Goal: Feedback & Contribution: Leave review/rating

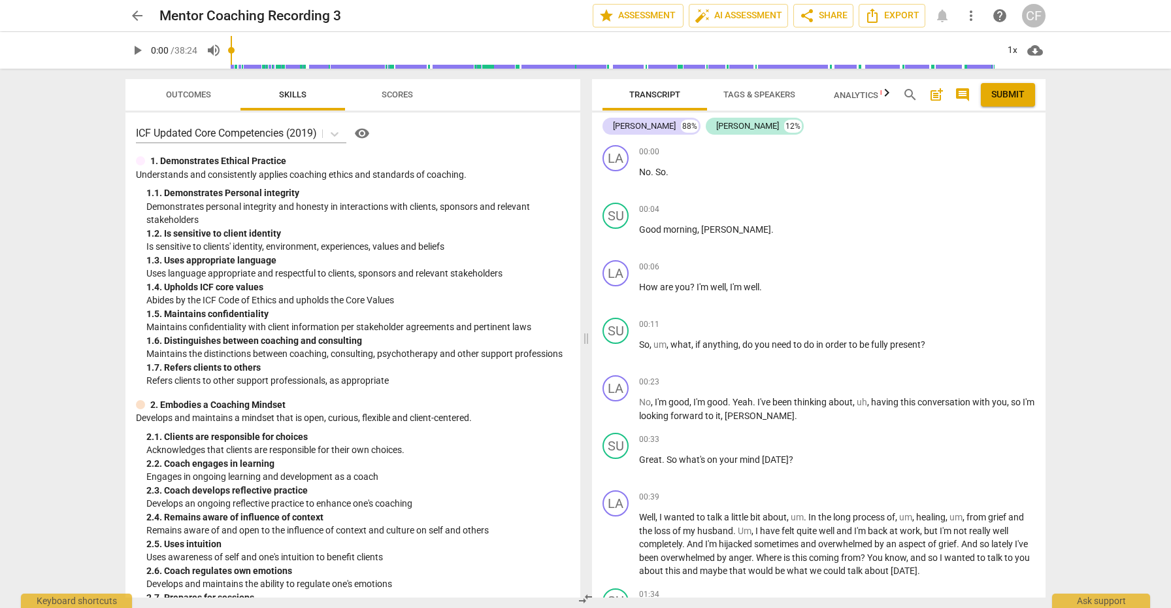
click at [138, 48] on span "play_arrow" at bounding box center [137, 50] width 16 height 16
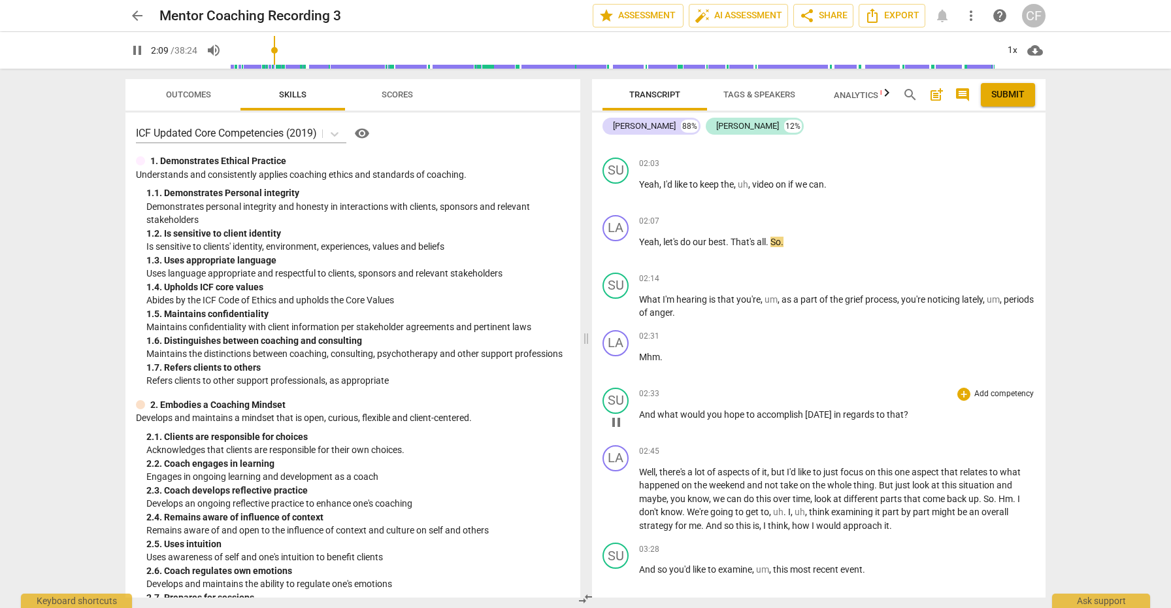
scroll to position [785, 0]
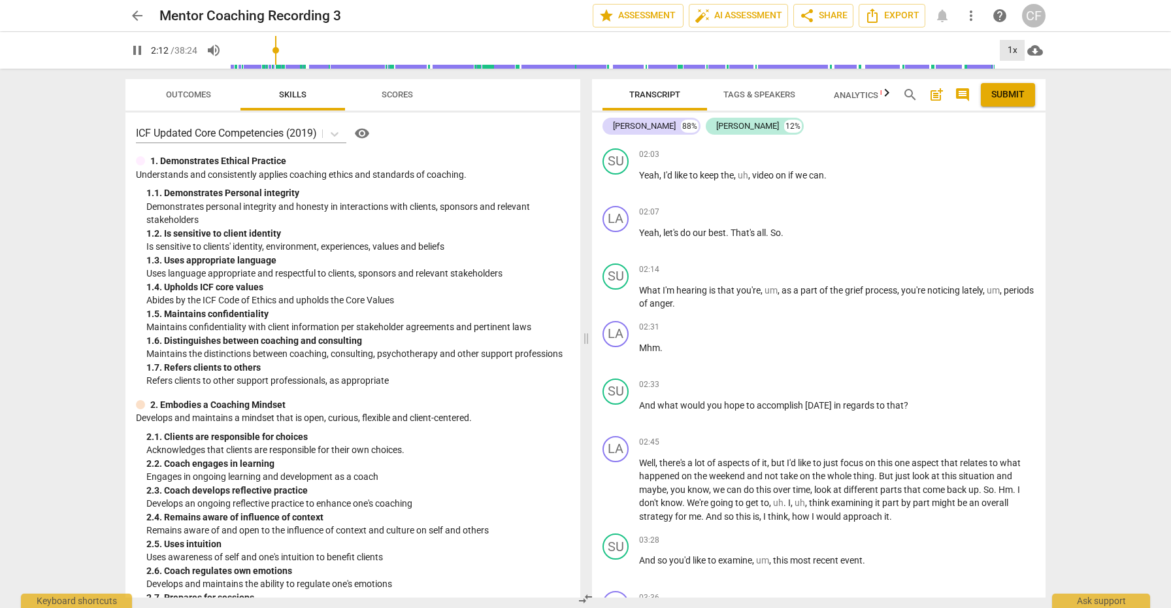
click at [1011, 46] on div "1x" at bounding box center [1012, 50] width 25 height 21
click at [1015, 99] on li "1.25x" at bounding box center [1022, 102] width 44 height 25
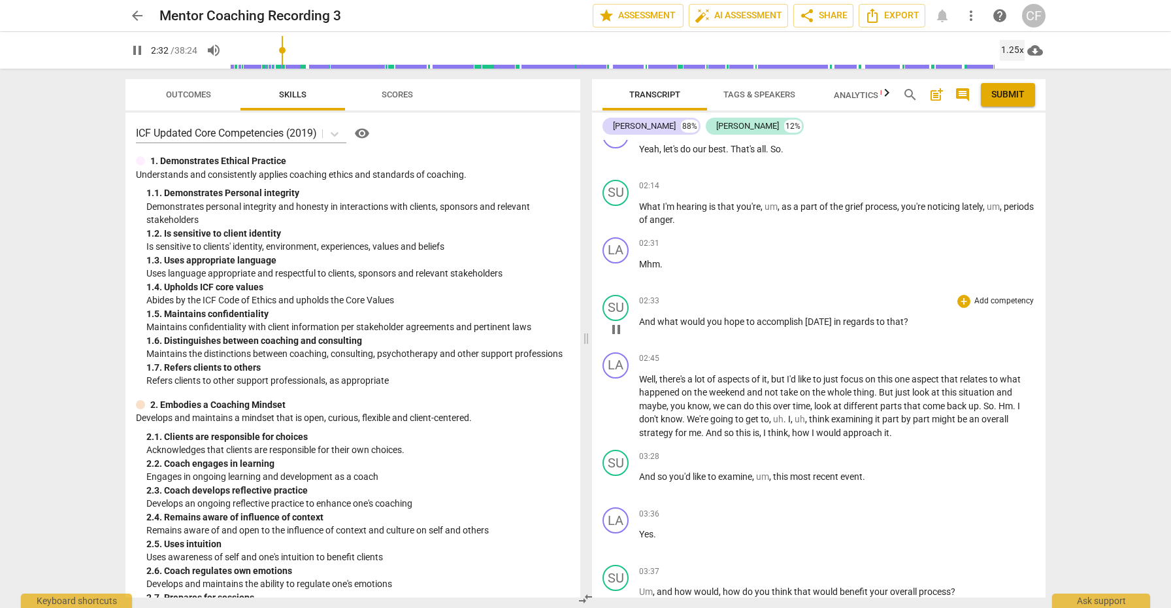
scroll to position [872, 0]
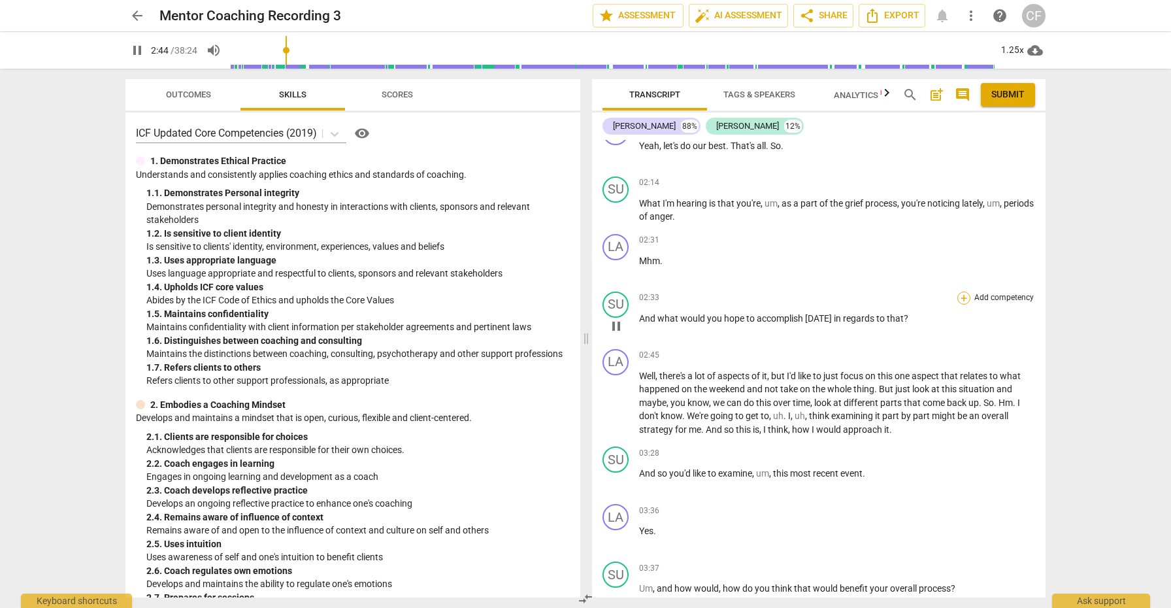
click at [962, 300] on div "+" at bounding box center [963, 297] width 13 height 13
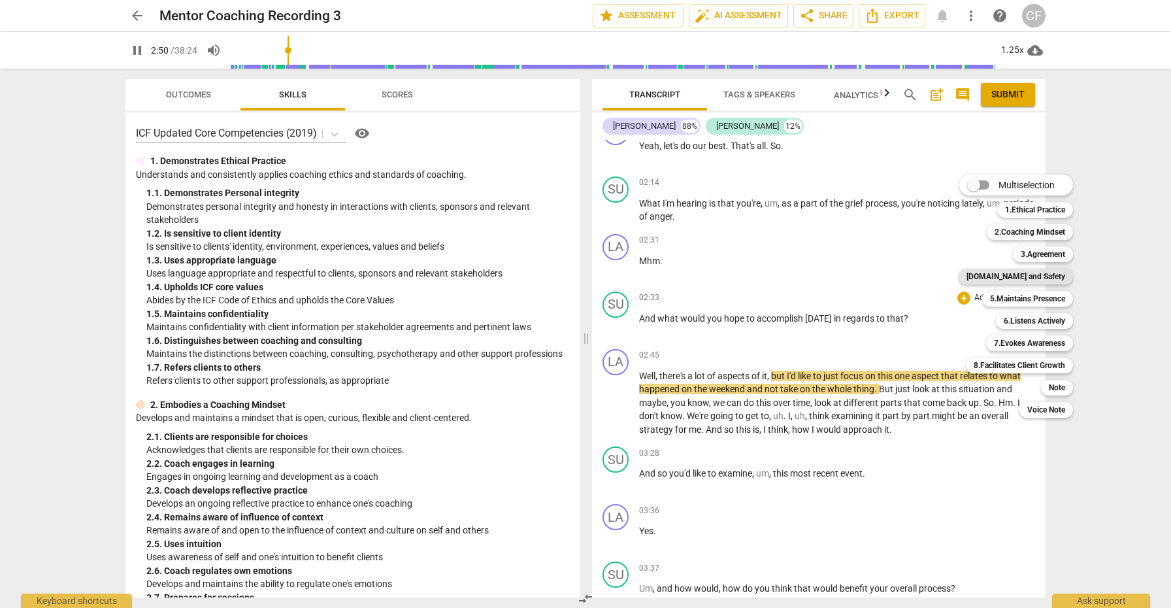
click at [1048, 274] on b "[DOMAIN_NAME] and Safety" at bounding box center [1015, 277] width 99 height 16
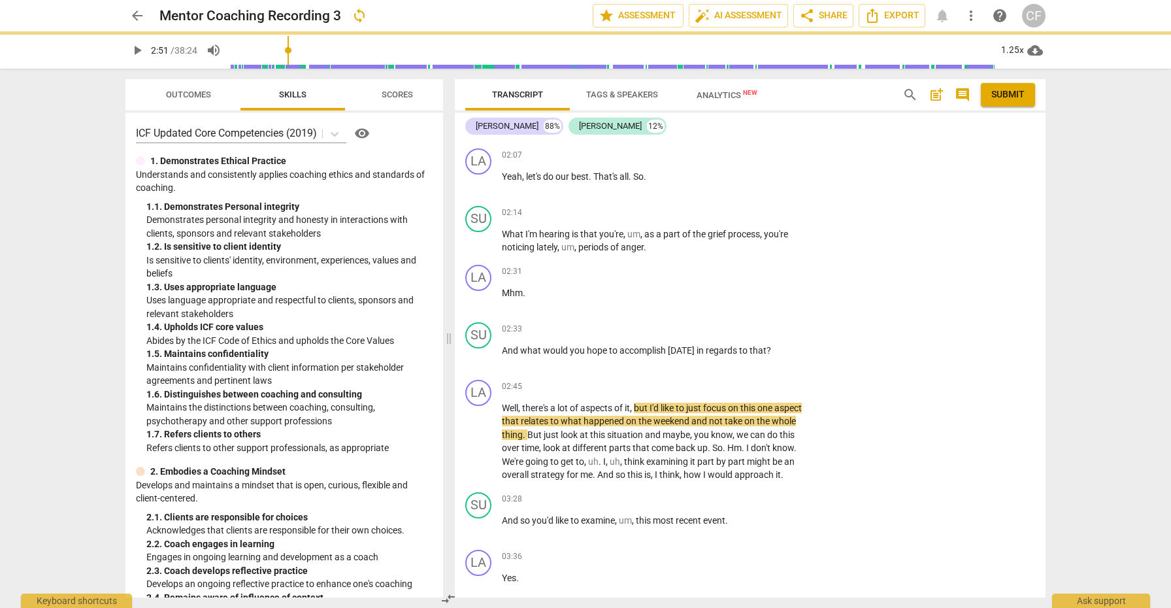
type input "172"
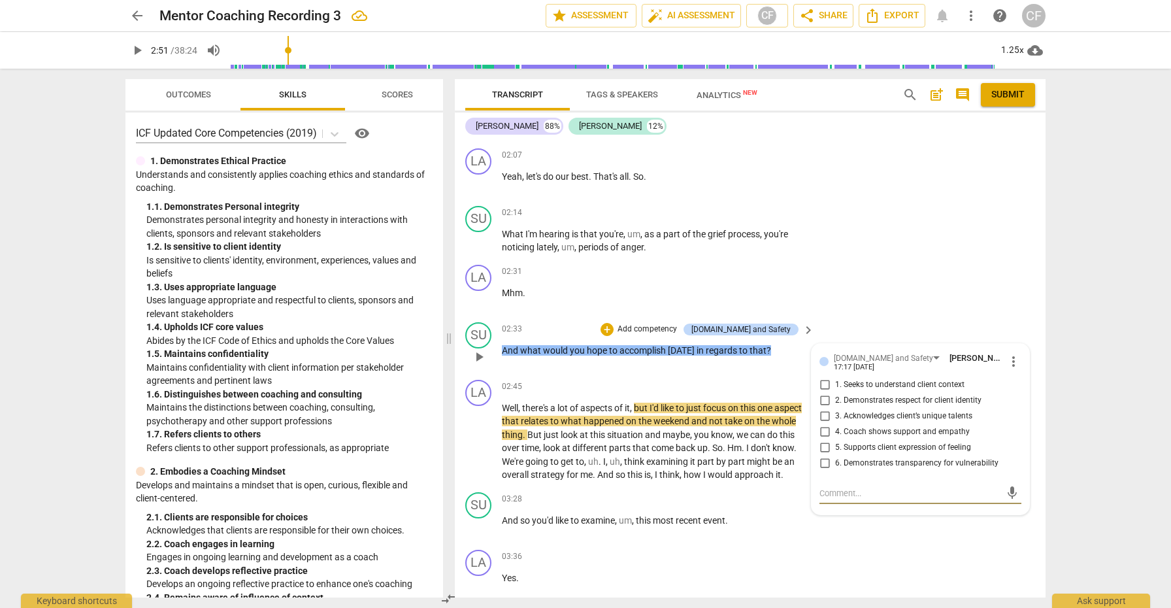
click at [821, 428] on input "4. Coach shows support and empathy" at bounding box center [824, 432] width 21 height 16
checkbox input "true"
click at [822, 444] on input "5. Supports client expression of feeling" at bounding box center [824, 448] width 21 height 16
click at [822, 440] on input "5. Supports client expression of feeling" at bounding box center [824, 448] width 21 height 16
checkbox input "true"
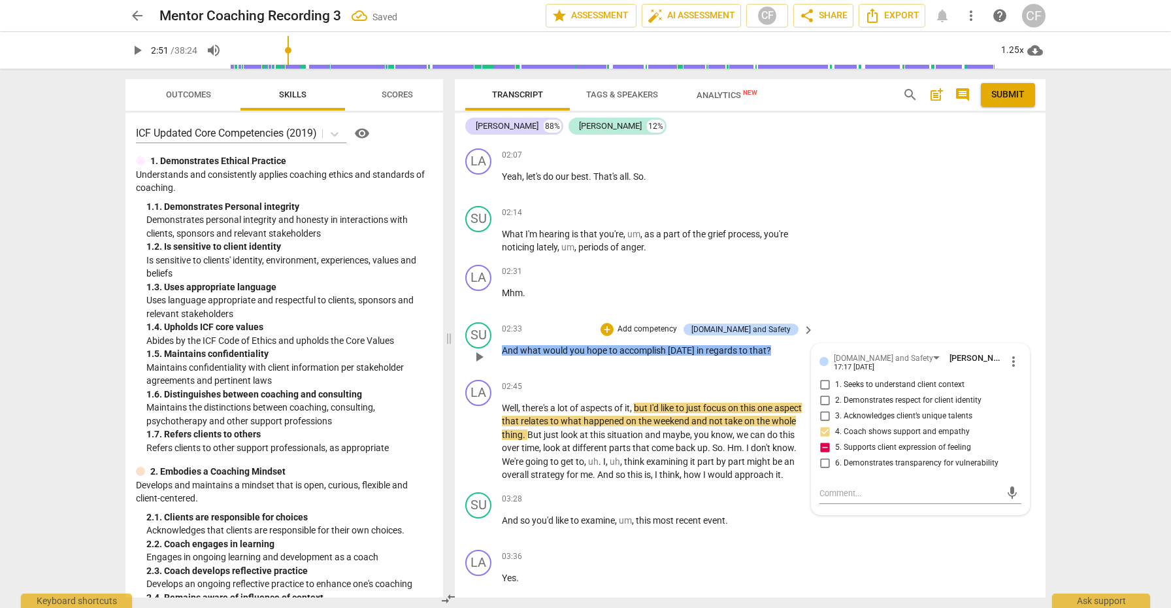
click at [823, 424] on input "4. Coach shows support and empathy" at bounding box center [824, 432] width 21 height 16
checkbox input "true"
click at [832, 492] on textarea at bounding box center [909, 493] width 181 height 12
type textarea "I"
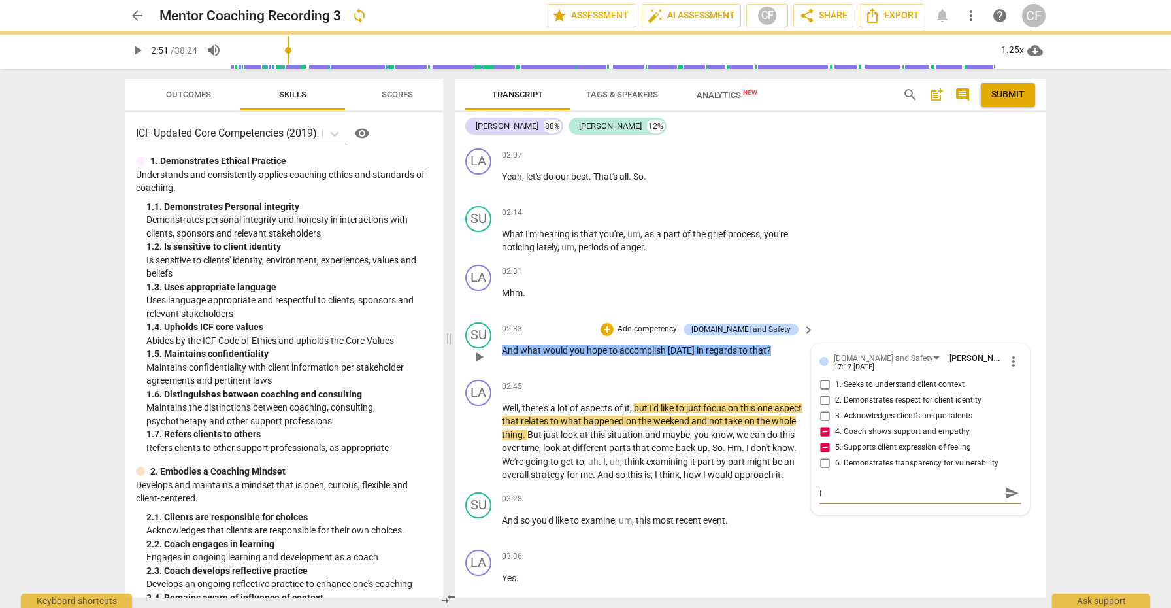
type textarea "I'"
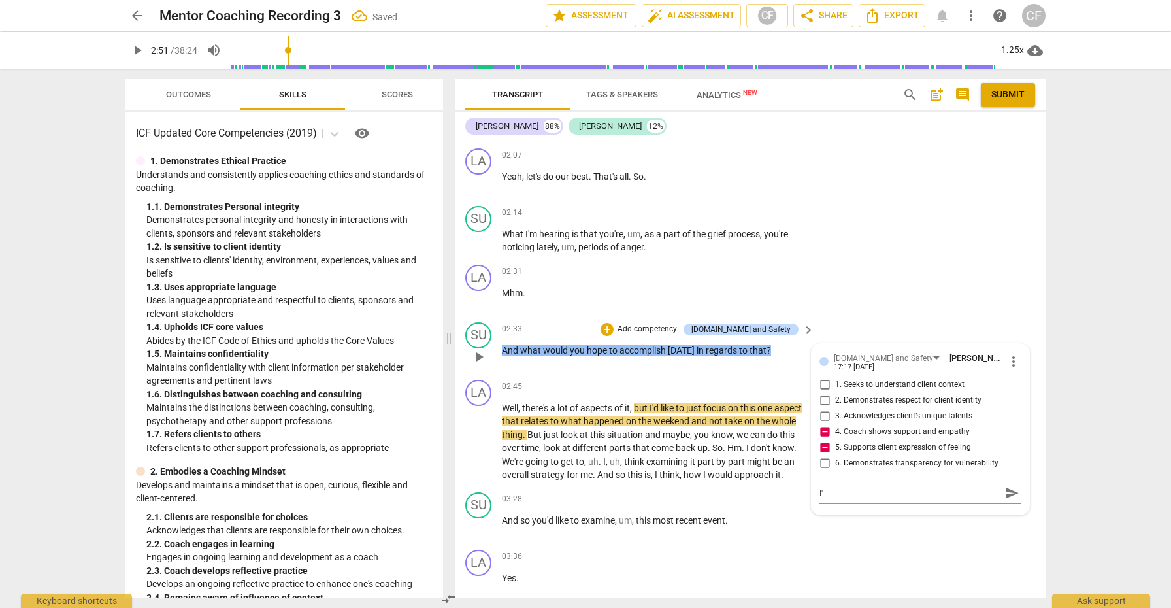
type textarea "I'm"
type textarea "I'm w"
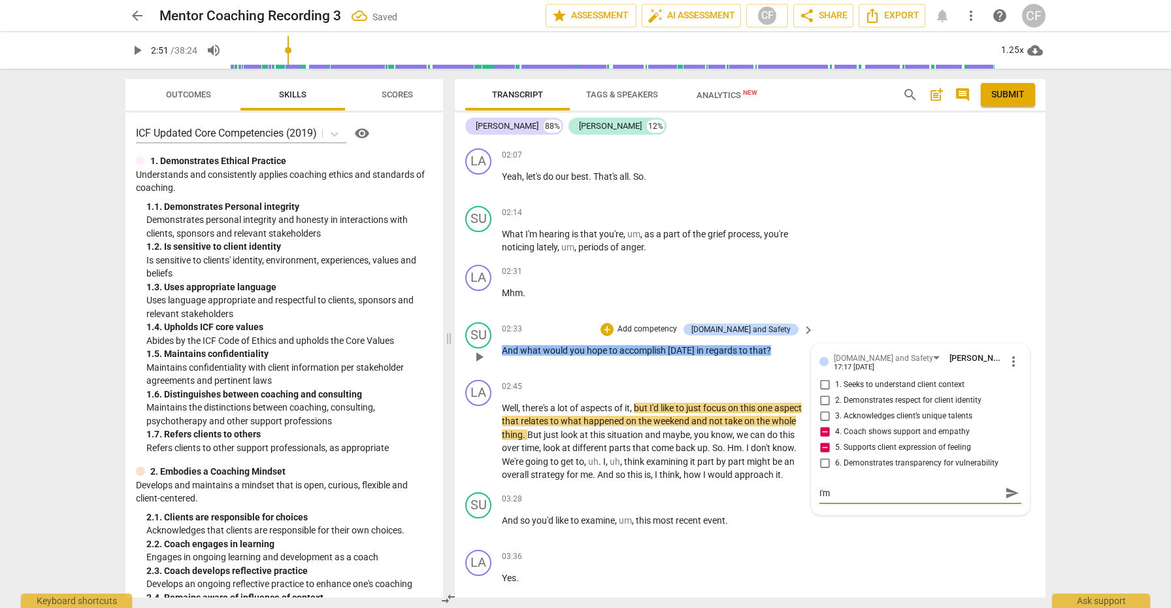
type textarea "I'm w"
type textarea "I'm wo"
type textarea "I'm won"
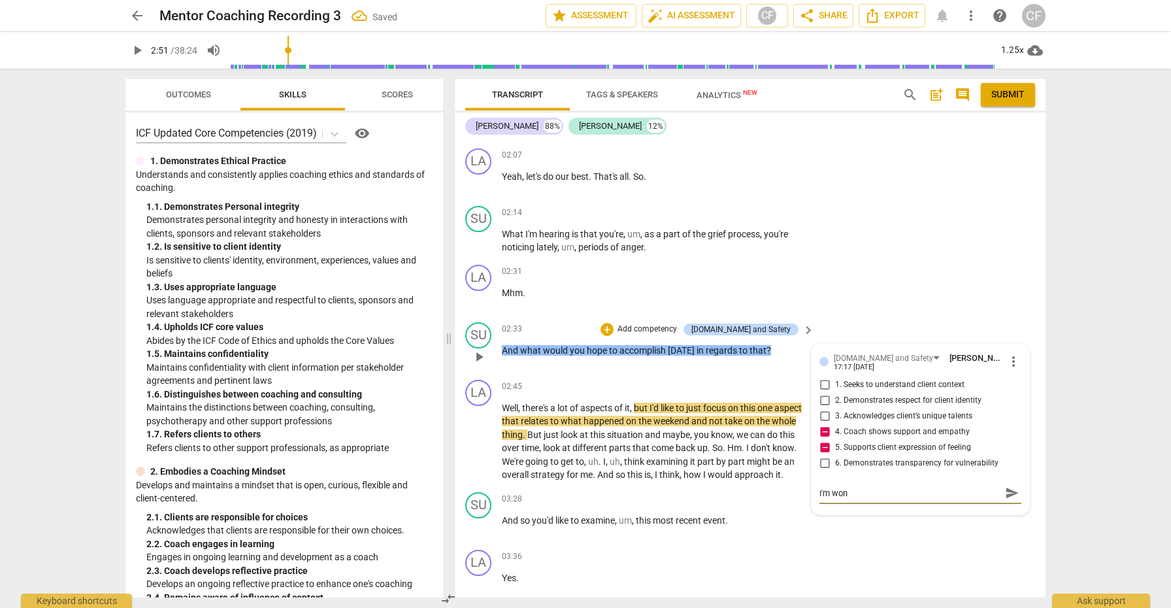
type textarea "I'm wond"
type textarea "I'm wonde"
type textarea "I'm wonder"
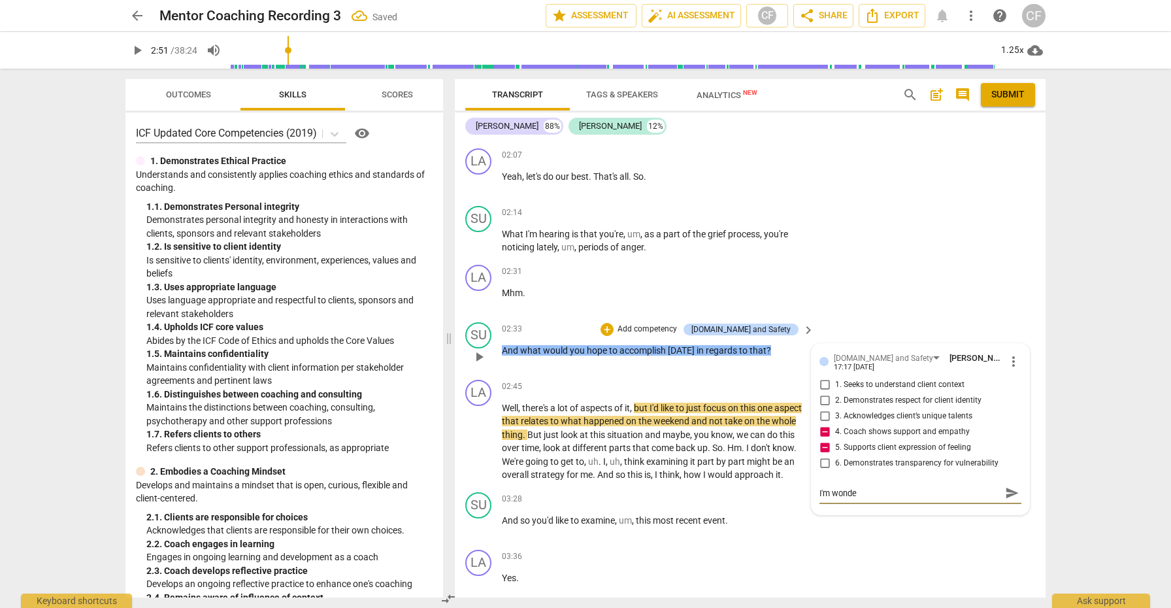
type textarea "I'm wonder"
type textarea "I'm wonderi"
type textarea "I'm wonderin"
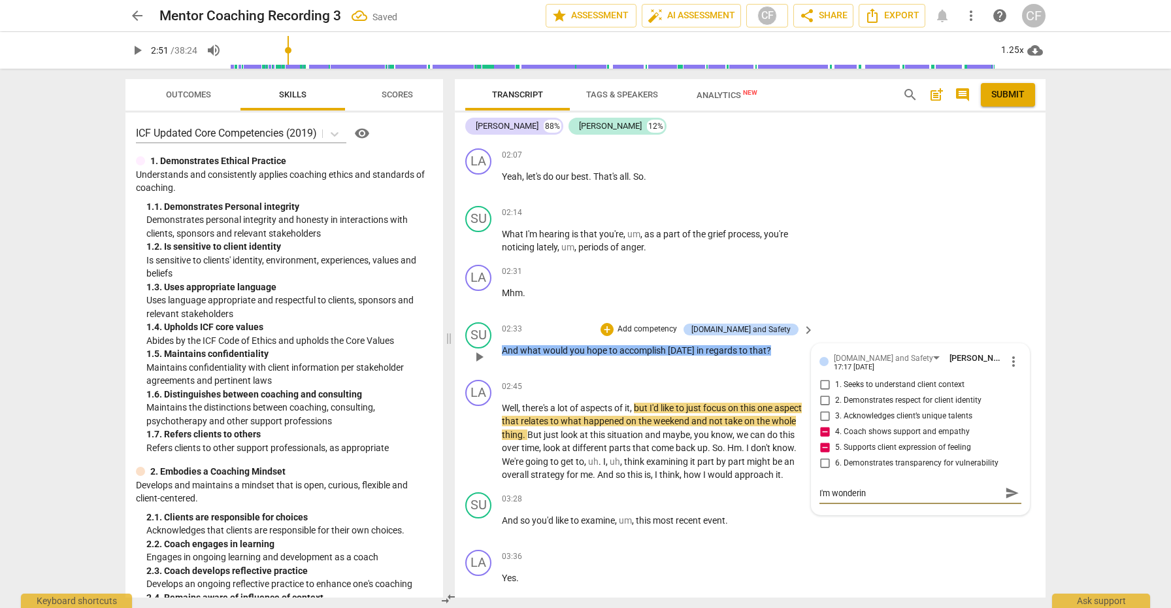
type textarea "I'm wondering"
type textarea "I'm wondering i"
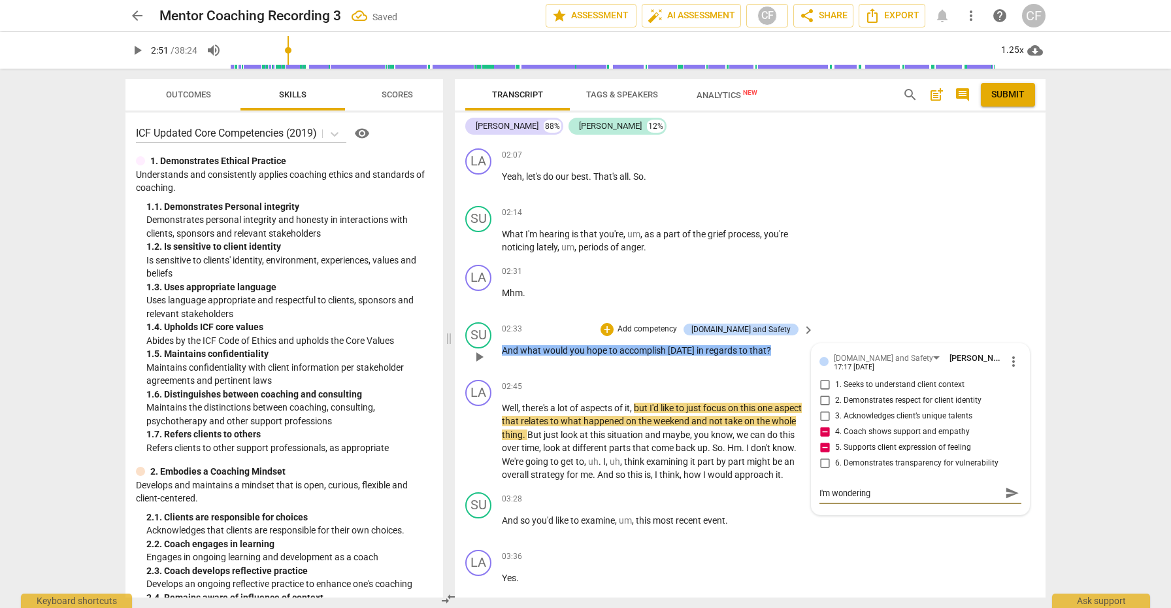
type textarea "I'm wondering i"
type textarea "I'm wondering if"
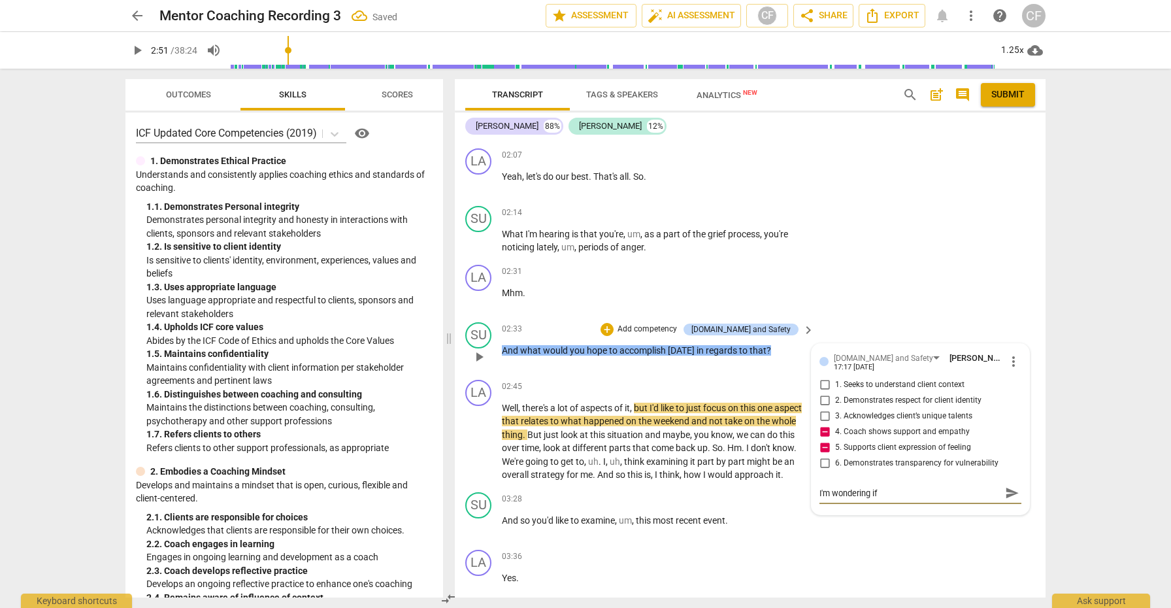
type textarea "I'm wondering if t"
type textarea "I'm wondering if th"
type textarea "I'm wondering if the"
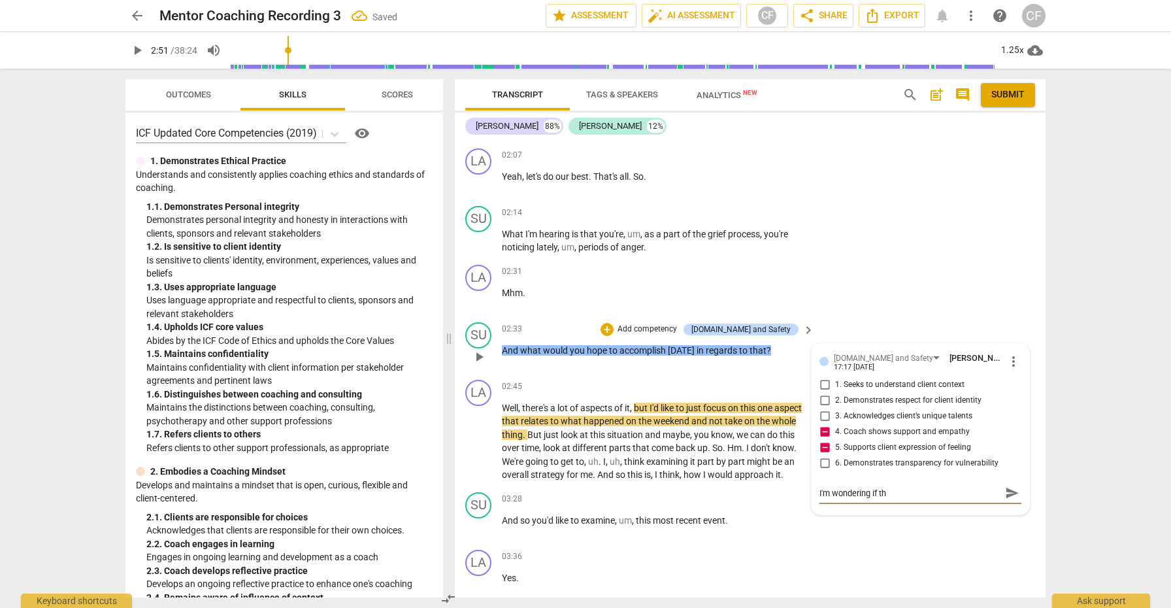
type textarea "I'm wondering if the"
type textarea "I'm wondering if ther"
type textarea "I'm wondering if there"
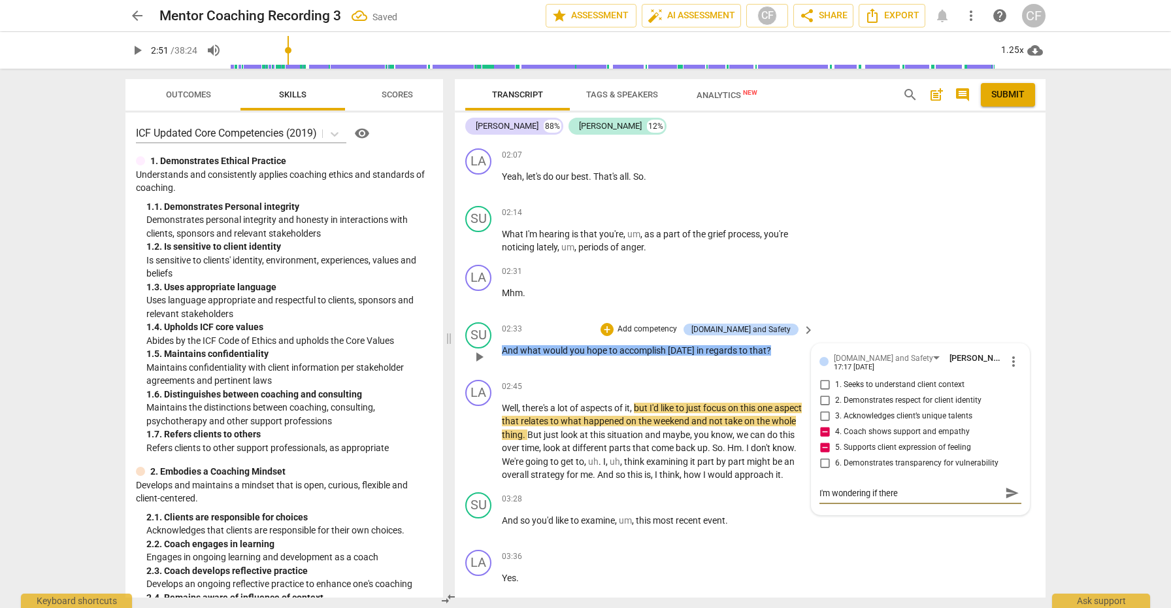
type textarea "I'm wondering if there"
type textarea "I'm wondering if there w"
type textarea "I'm wondering if there wa"
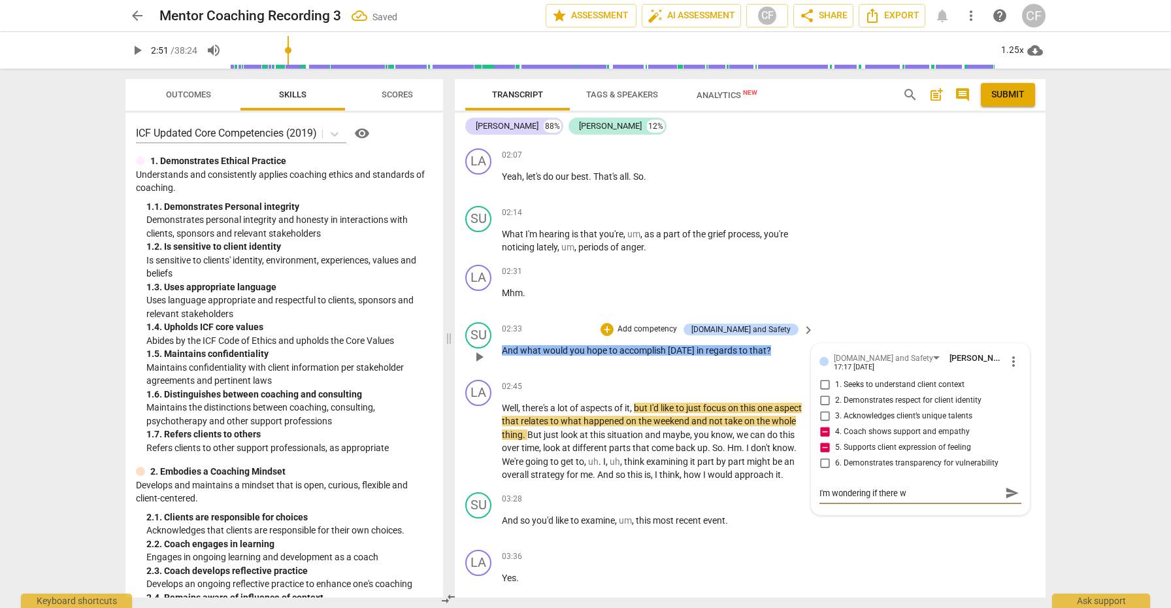
type textarea "I'm wondering if there wa"
type textarea "I'm wondering if there was"
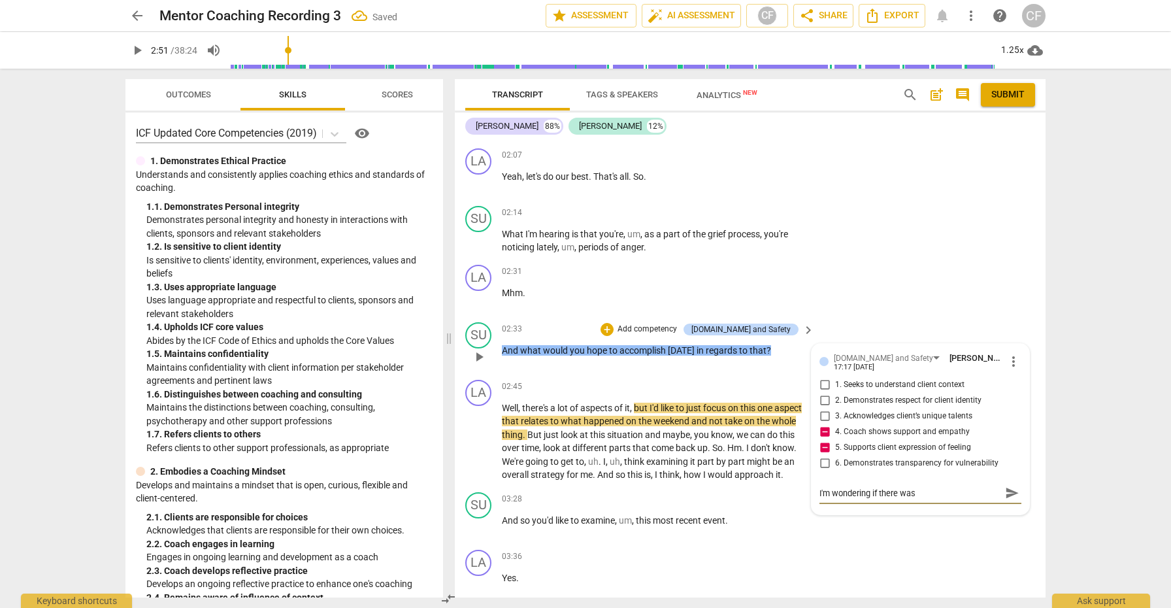
type textarea "I'm wondering if there was s"
type textarea "I'm wondering if there was so"
type textarea "I'm wondering if there was som"
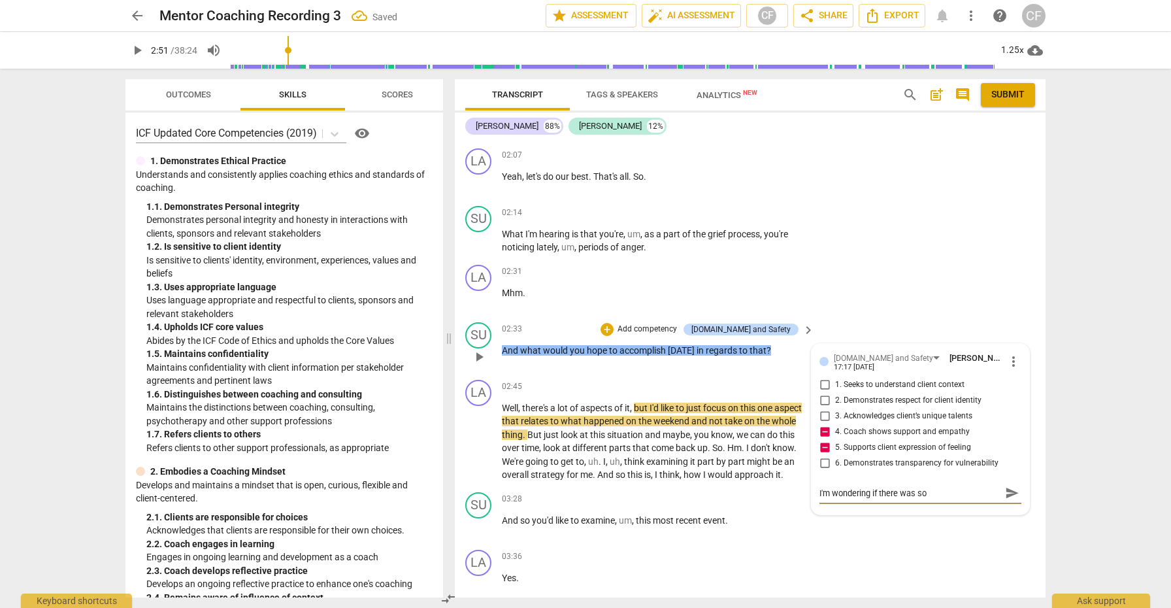
type textarea "I'm wondering if there was som"
type textarea "I'm wondering if there was some"
type textarea "I'm wondering if there was somet"
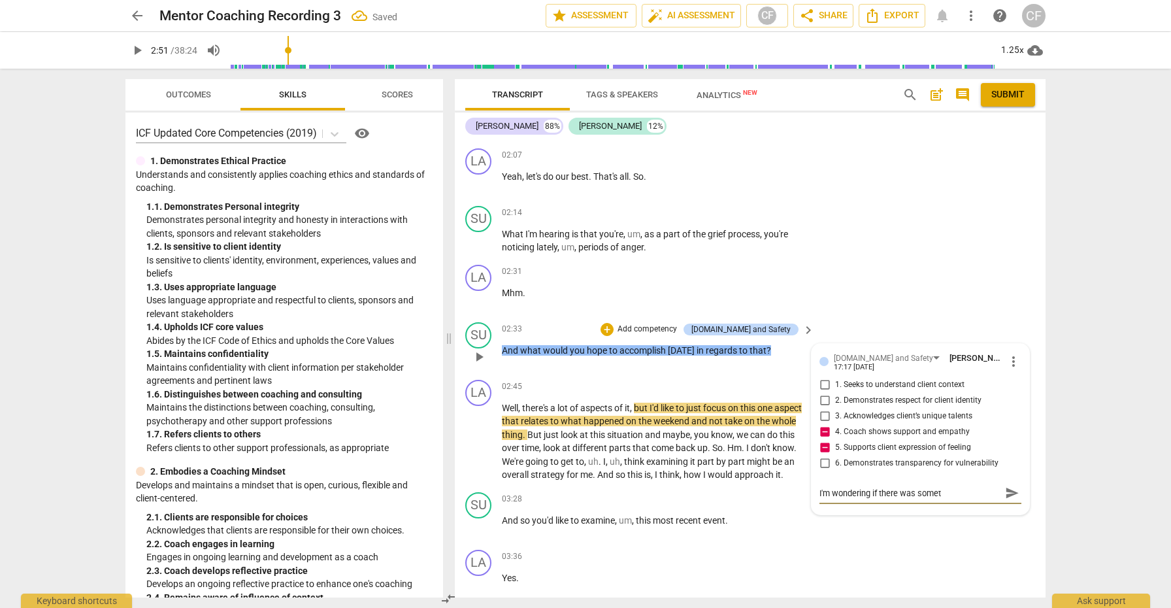
type textarea "I'm wondering if there was someth"
type textarea "I'm wondering if there was somethi"
type textarea "I'm wondering if there was somethin"
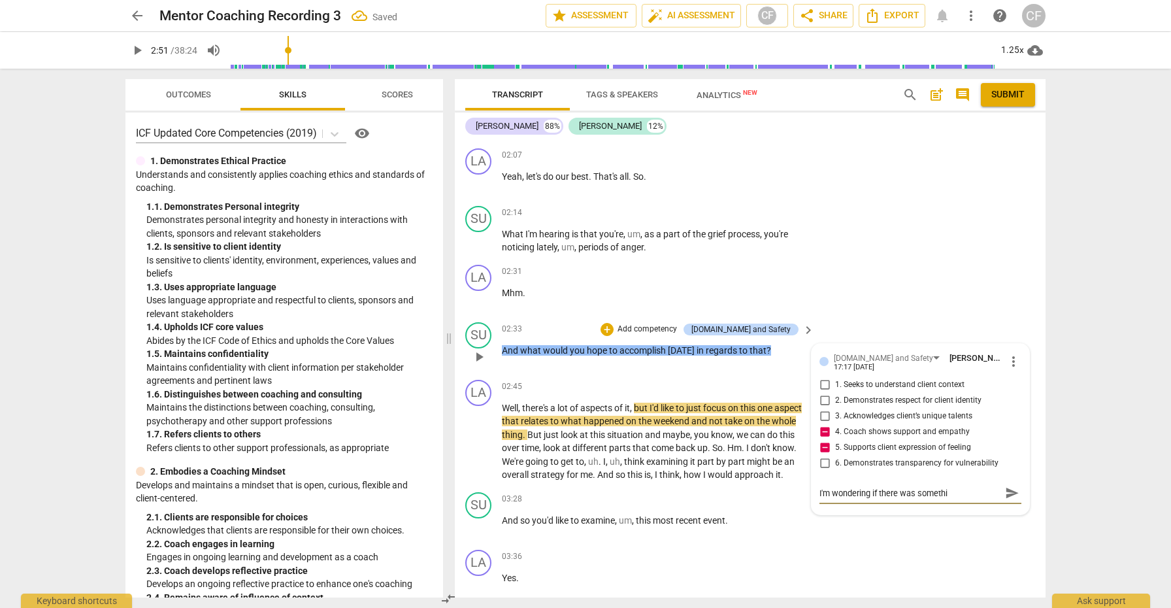
type textarea "I'm wondering if there was somethin"
type textarea "I'm wondering if there was something"
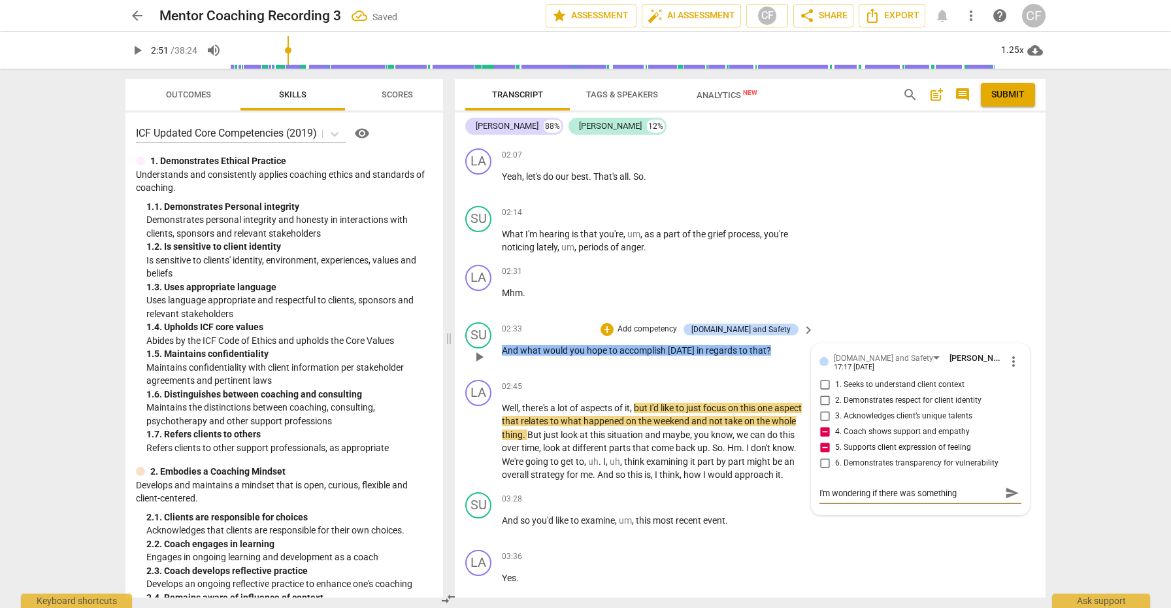
type textarea "I'm wondering if there was something y"
type textarea "I'm wondering if there was something yo"
type textarea "I'm wondering if there was something you"
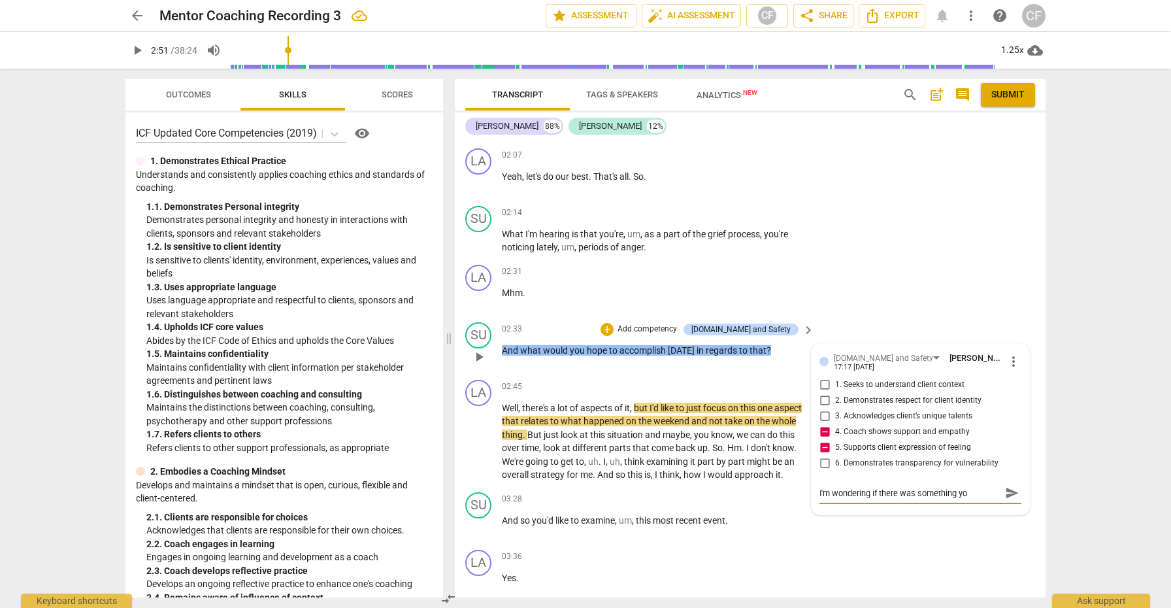
type textarea "I'm wondering if there was something you"
type textarea "I'm wondering if there was something you c"
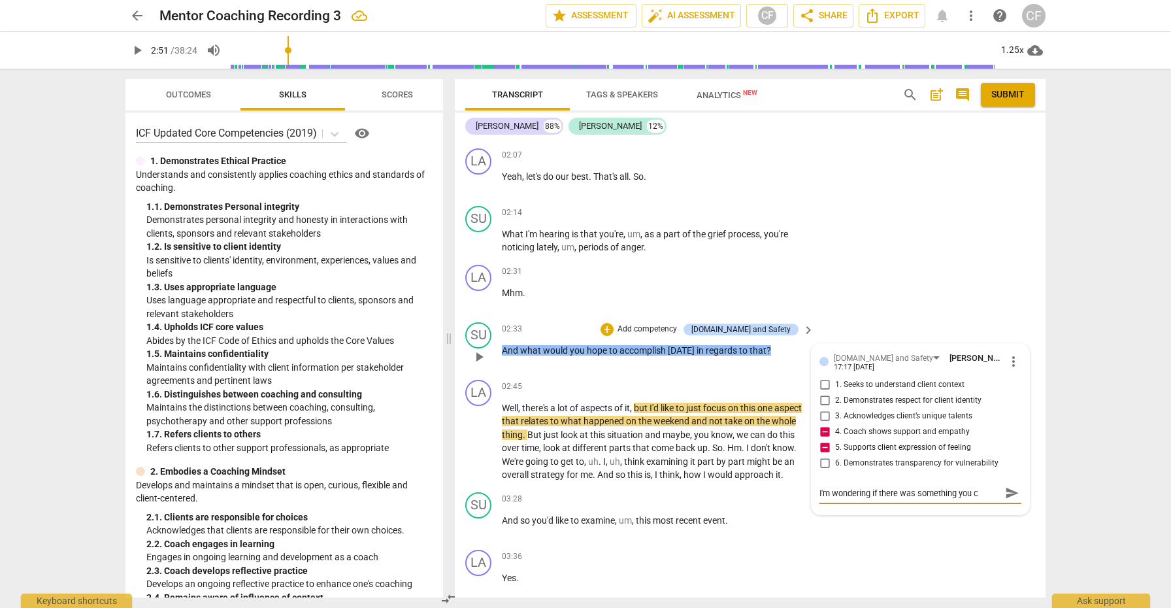
type textarea "I'm wondering if there was something you co"
type textarea "I'm wondering if there was something you cou"
type textarea "I'm wondering if there was something you coul"
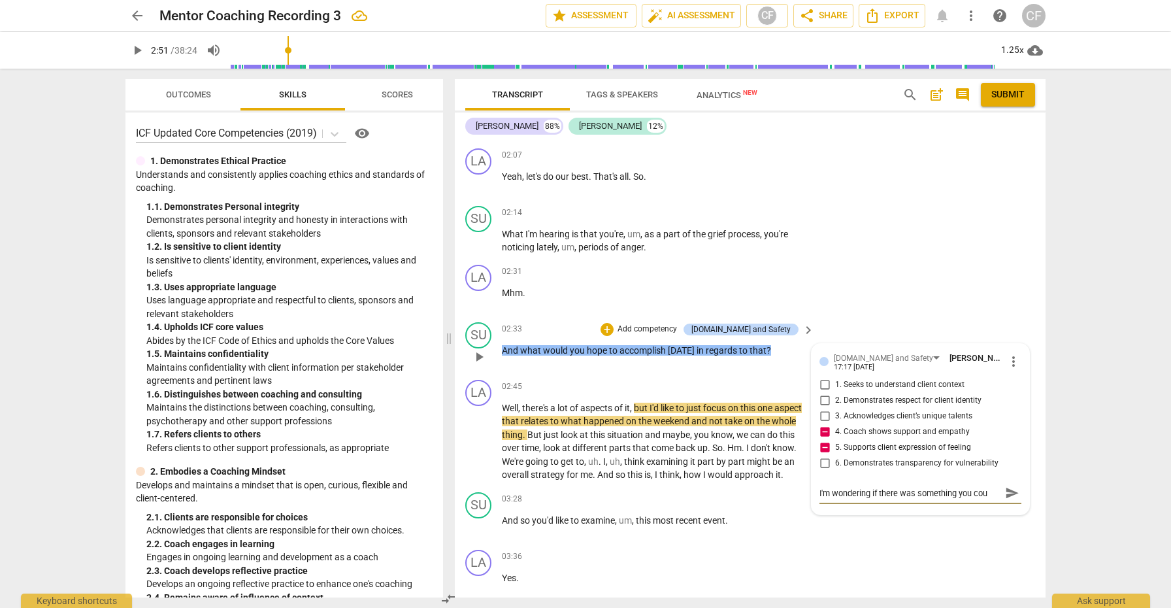
type textarea "I'm wondering if there was something you coul"
type textarea "I'm wondering if there was something you could"
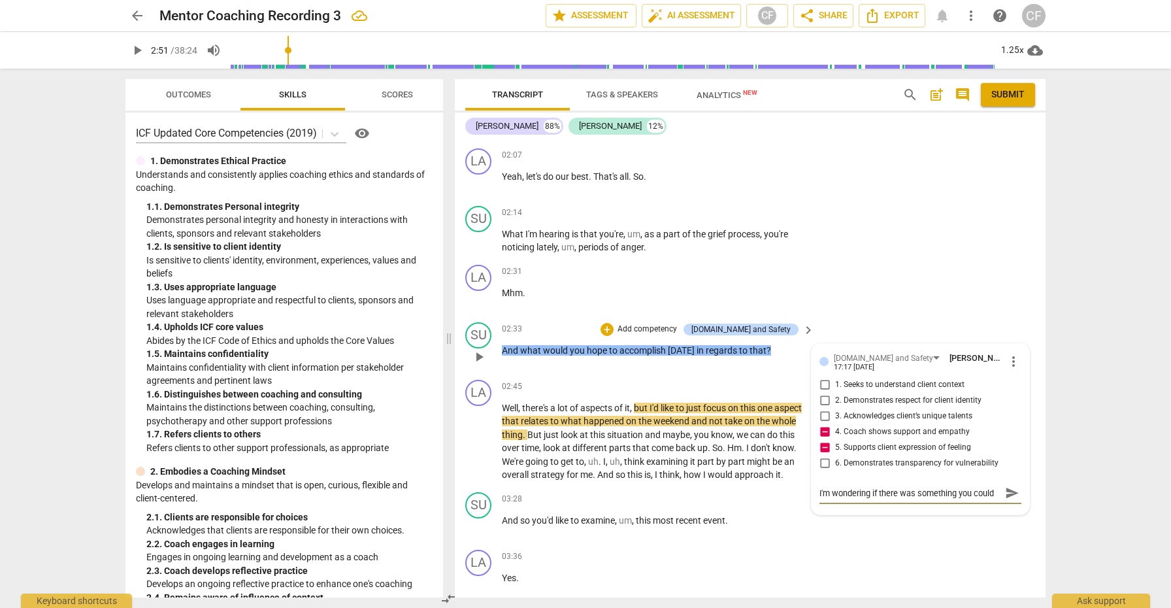
scroll to position [11, 0]
type textarea "I'm wondering if there was something you could a"
type textarea "I'm wondering if there was something you could ah"
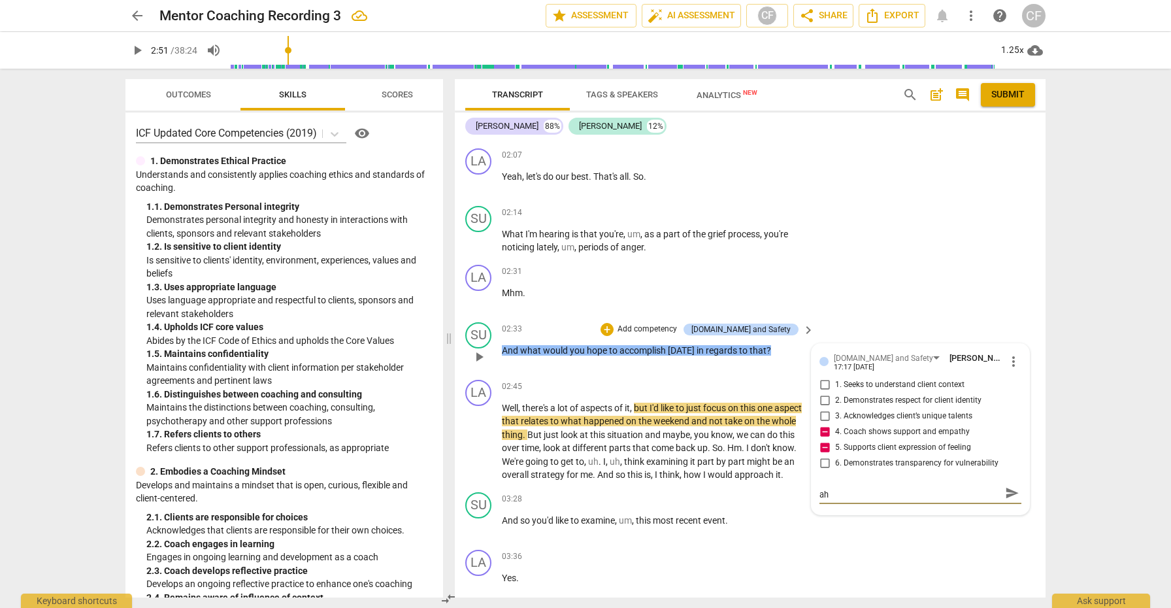
type textarea "I'm wondering if there was something you could ahv"
type textarea "I'm wondering if there was something you could ahve"
type textarea "I'm wondering if there was something you could have"
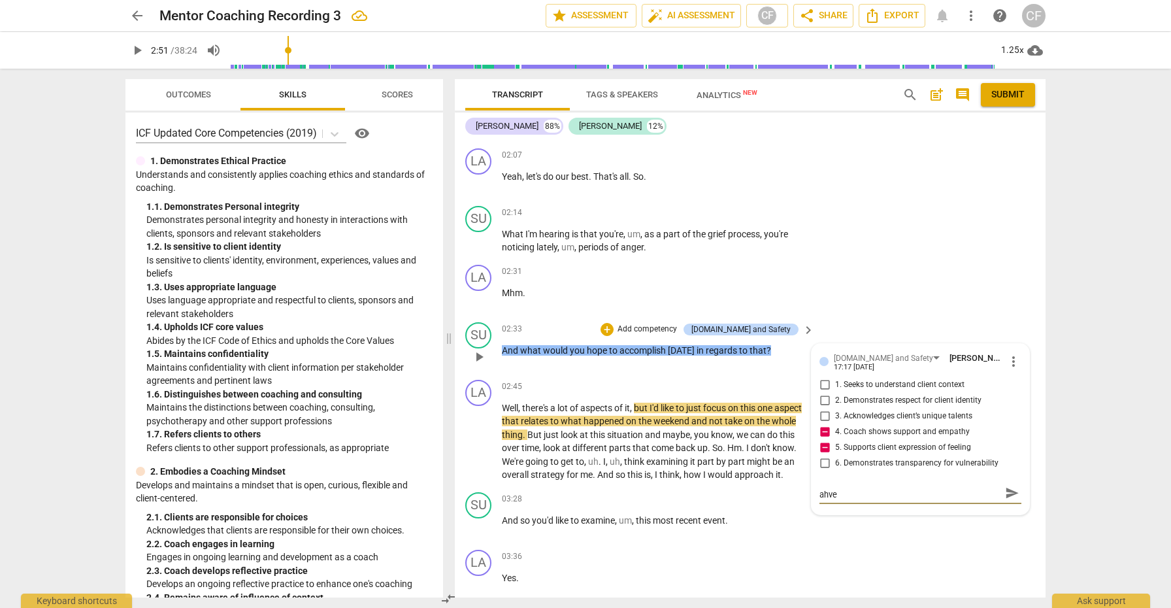
type textarea "I'm wondering if there was something you could have"
type textarea "I'm wondering if there was something you could have d"
type textarea "I'm wondering if there was something you could have do"
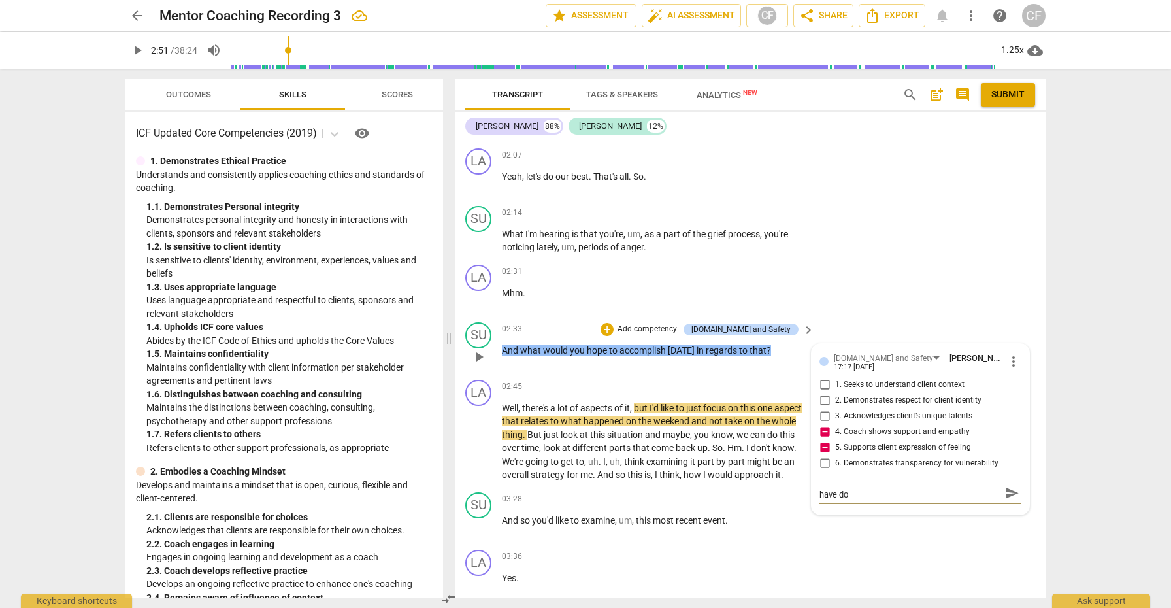
scroll to position [0, 0]
type textarea "I'm wondering if there was something you could have don"
type textarea "I'm wondering if there was something you could have done"
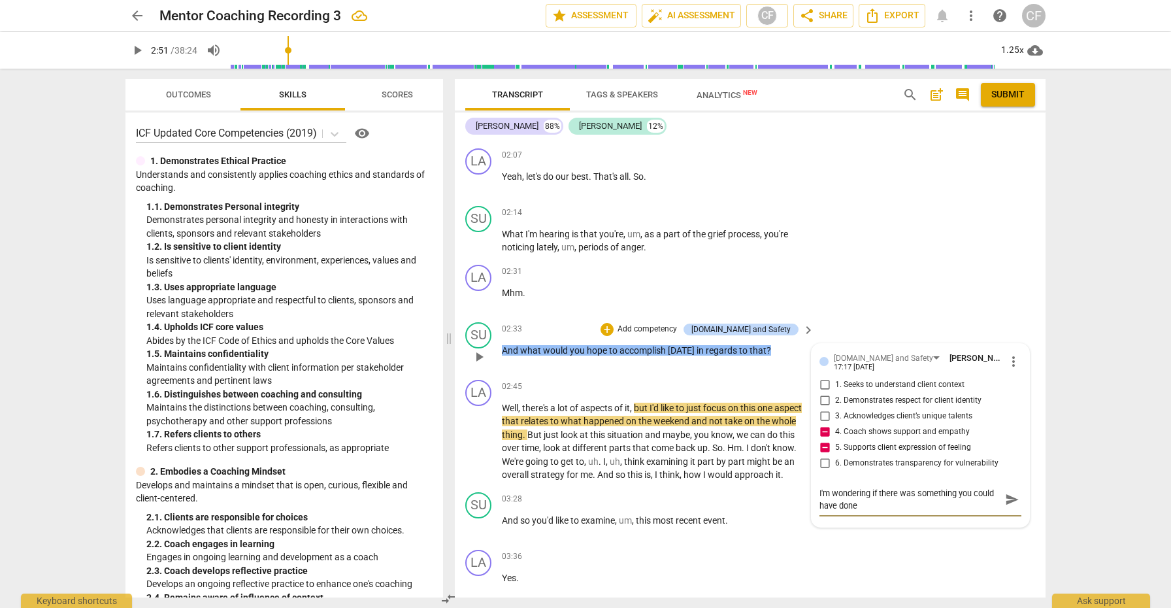
type textarea "I'm wondering if there was something you could have done"
type textarea "I'm wondering if there was something you could have done t"
type textarea "I'm wondering if there was something you could have done to"
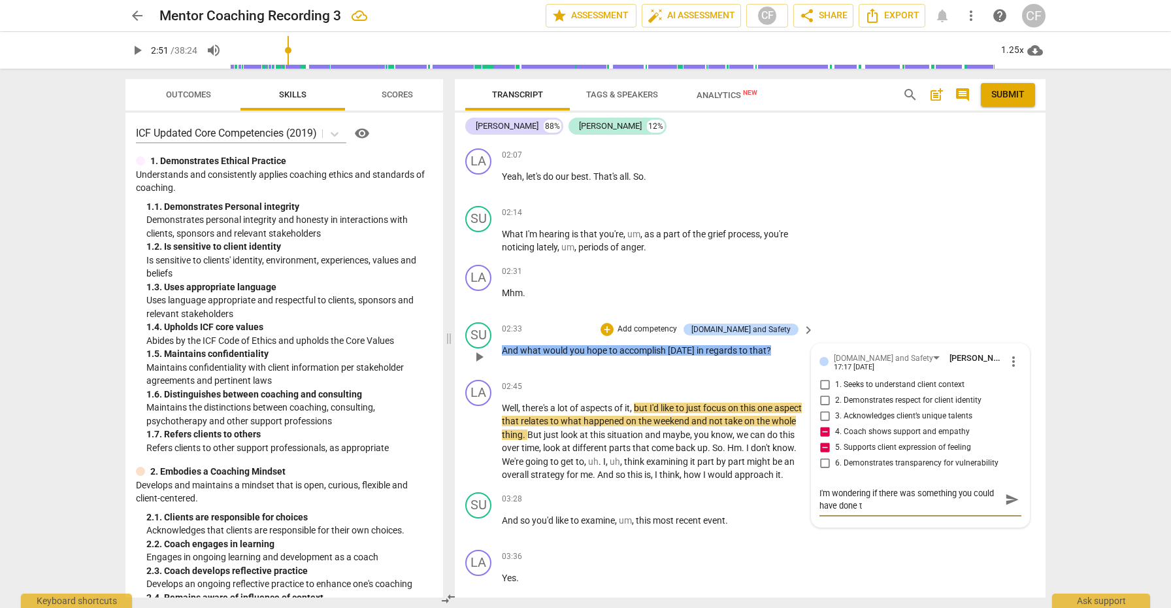
type textarea "I'm wondering if there was something you could have done to"
type textarea "I'm wondering if there was something you could have done to l"
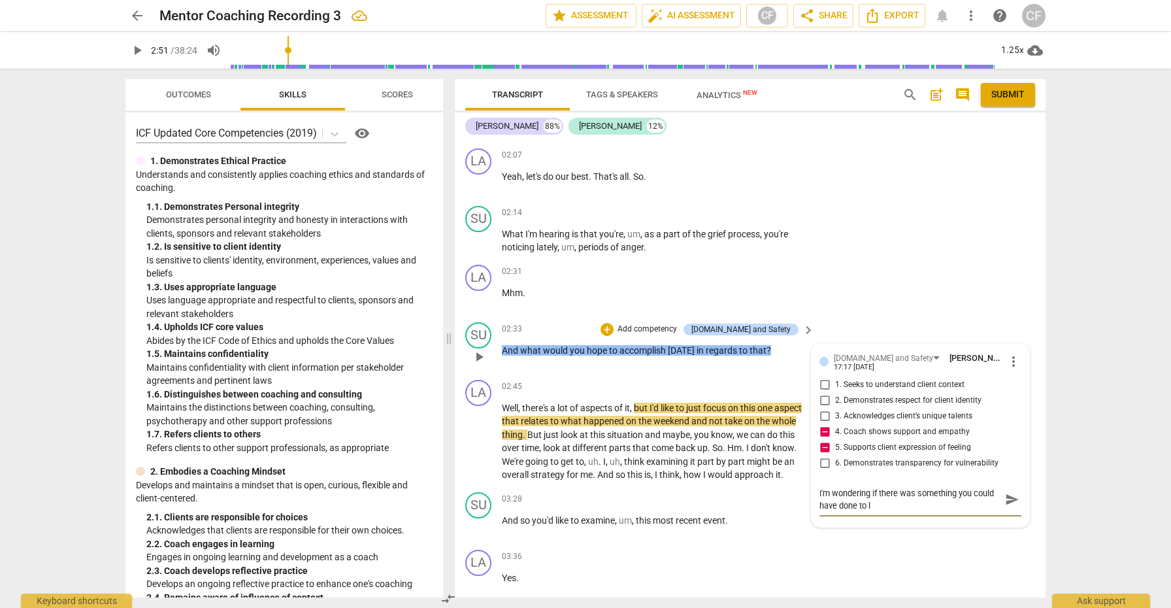
type textarea "I'm wondering if there was something you could have done to le"
type textarea "I'm wondering if there was something you could have done to lea"
type textarea "I'm wondering if there was something you could have done to lean"
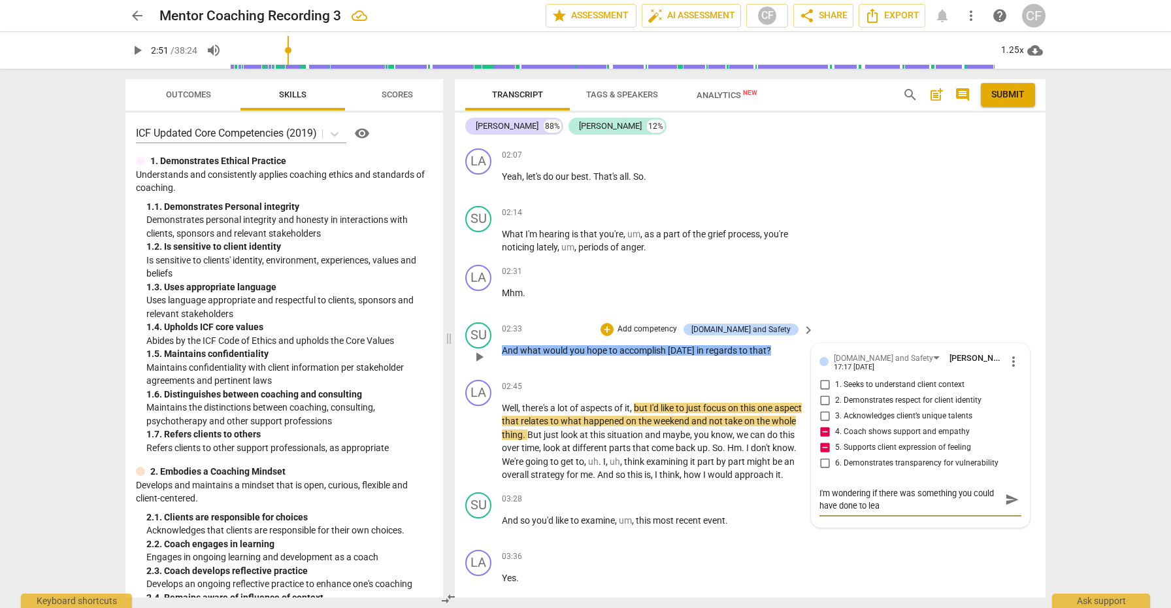
type textarea "I'm wondering if there was something you could have done to lean"
type textarea "I'm wondering if there was something you could have done to lean i"
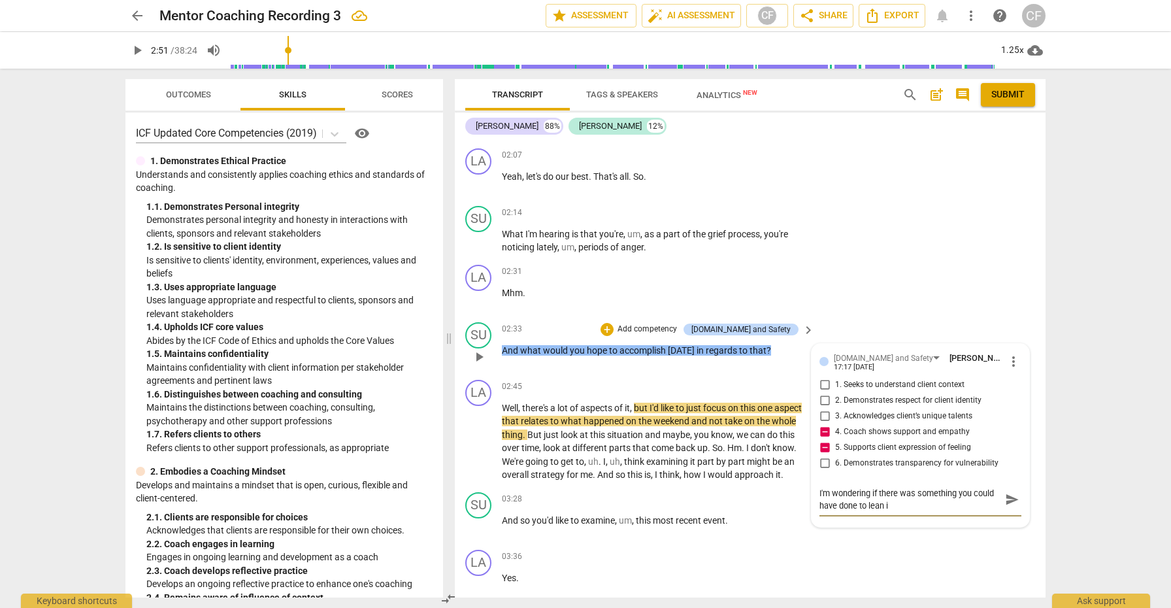
type textarea "I'm wondering if there was something you could have done to lean in"
type textarea "I'm wondering if there was something you could have done to lean ino"
type textarea "I'm wondering if there was something you could have done to lean inot"
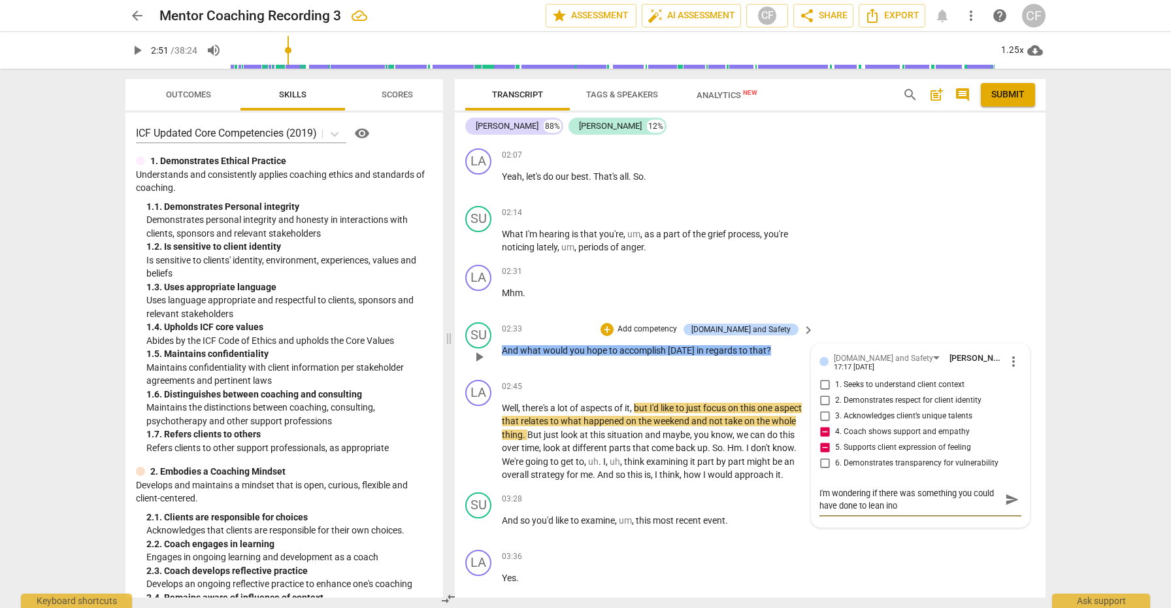
type textarea "I'm wondering if there was something you could have done to lean inot"
type textarea "I'm wondering if there was something you could have done to lean ino"
type textarea "I'm wondering if there was something you could have done to lean in"
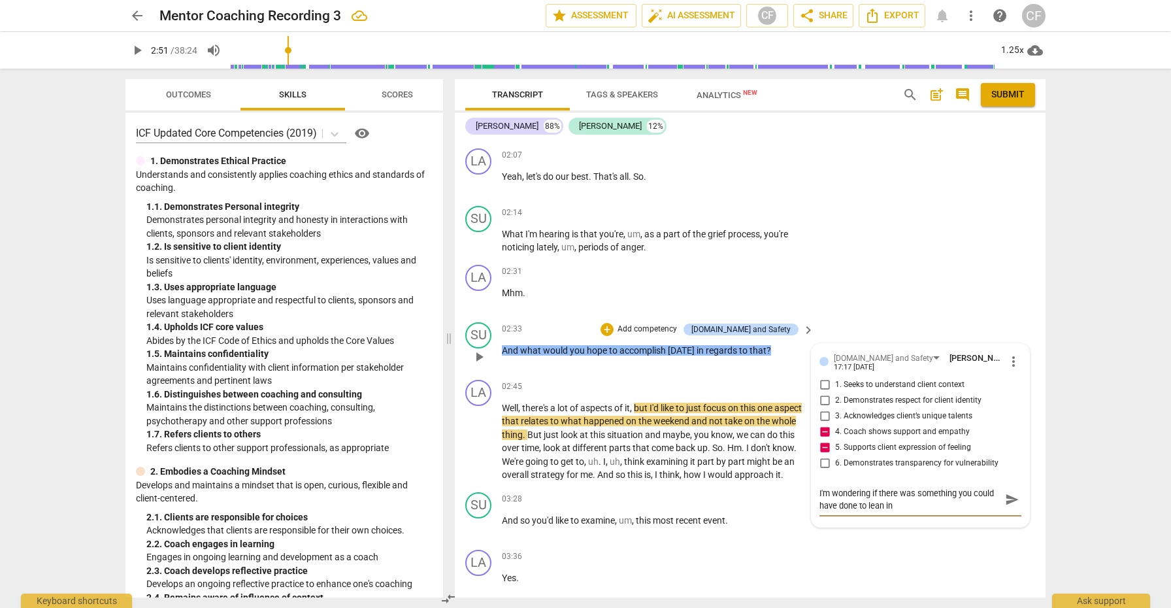
type textarea "I'm wondering if there was something you could have done to lean int"
type textarea "I'm wondering if there was something you could have done to lean into"
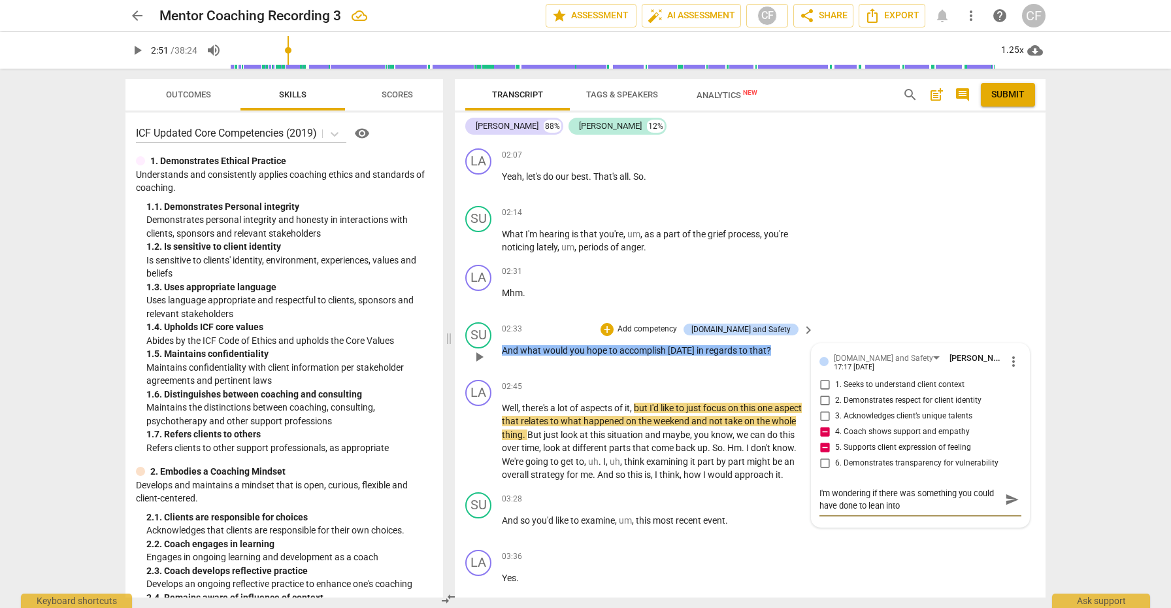
type textarea "I'm wondering if there was something you could have done to lean into"
type textarea "I'm wondering if there was something you could have done to lean into 4"
type textarea "I'm wondering if there was something you could have done to lean into 4."
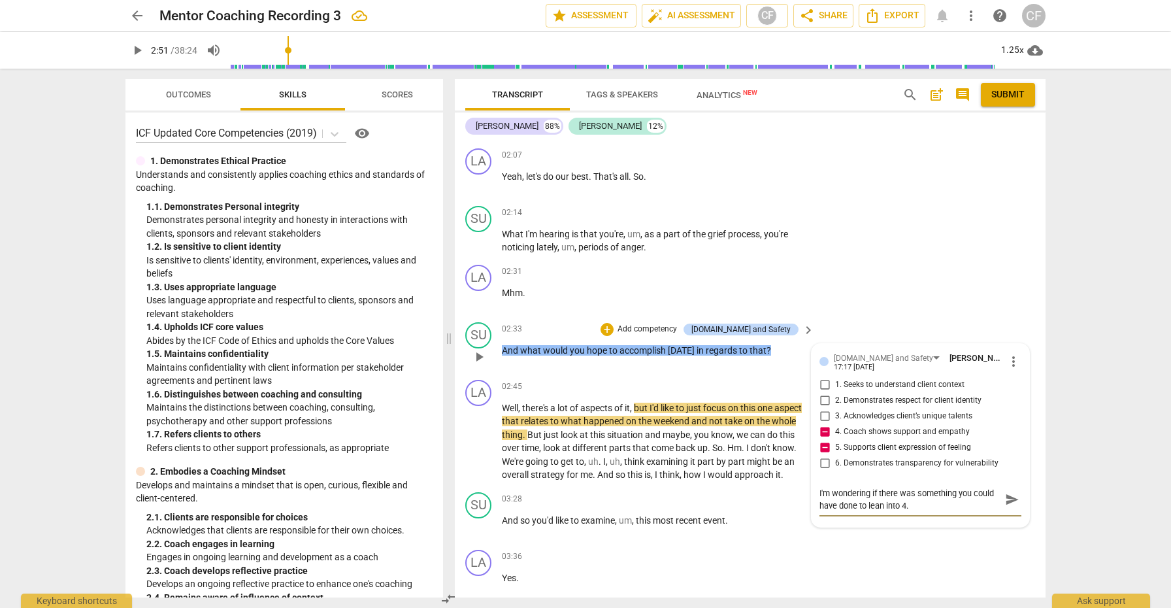
type textarea "I'm wondering if there was something you could have done to lean into 4.4"
type textarea "I'm wondering if there was something you could have done to lean into 4.4 a"
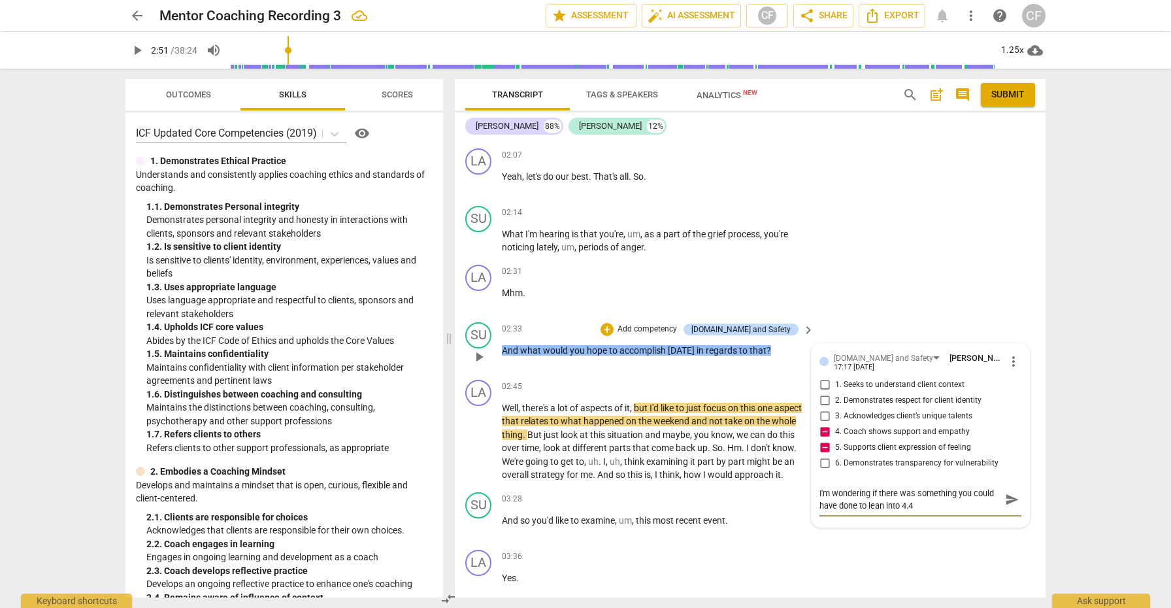
type textarea "I'm wondering if there was something you could have done to lean into 4.4 a"
type textarea "I'm wondering if there was something you could have done to lean into 4.4 an"
type textarea "I'm wondering if there was something you could have done to lean into 4.4 and"
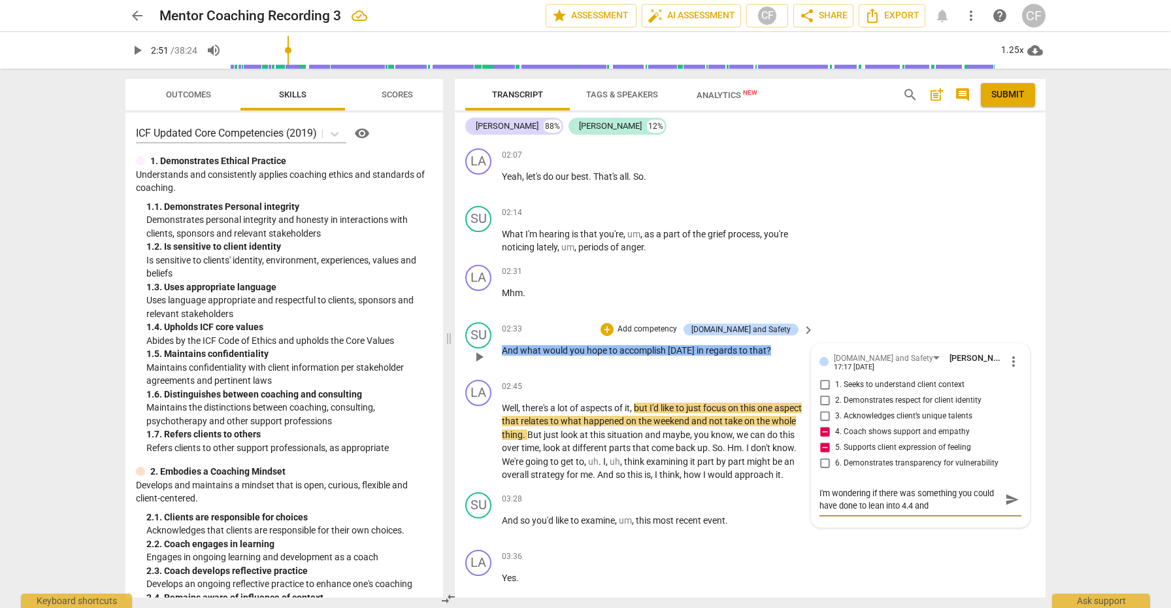
type textarea "I'm wondering if there was something you could have done to lean into 4.4 and"
type textarea "I'm wondering if there was something you could have done to lean into 4.4 and 4"
type textarea "I'm wondering if there was something you could have done to lean into 4.4 and 4."
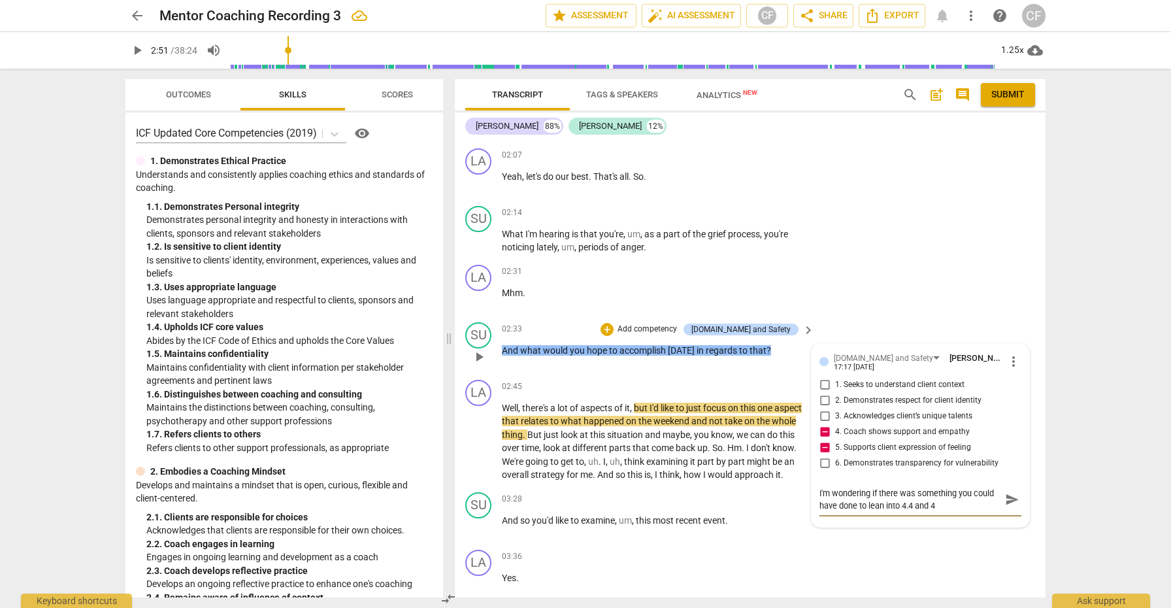
type textarea "I'm wondering if there was something you could have done to lean into 4.4 and 4."
type textarea "I'm wondering if there was something you could have done to lean into 4.4 and 4…"
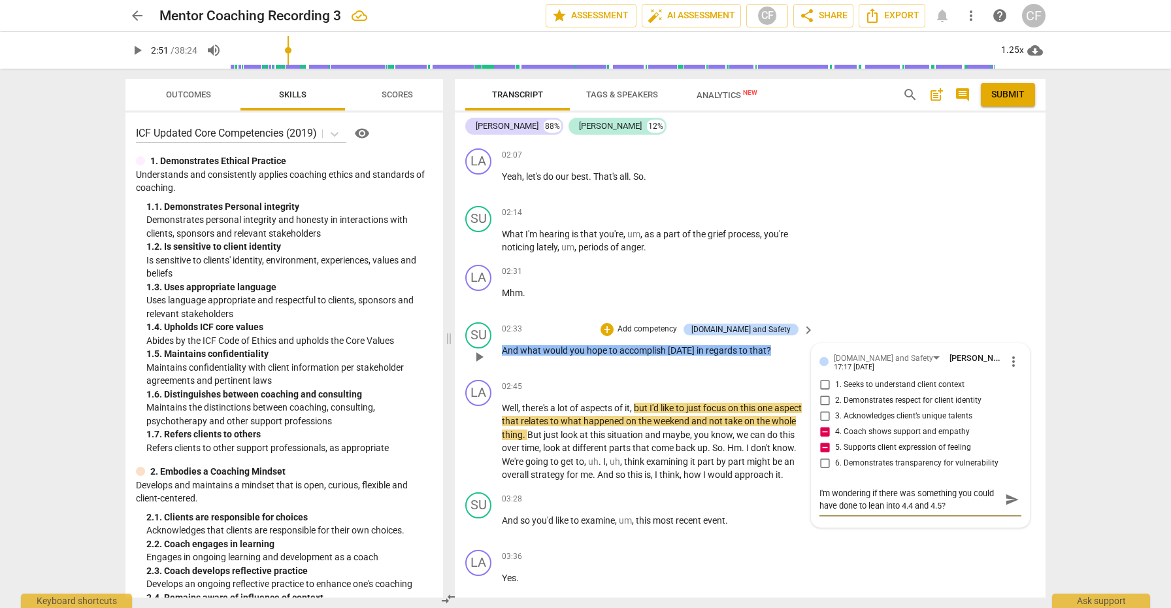
type textarea "I'm wondering if there was something you could have done to lean into 4.4 and 4…"
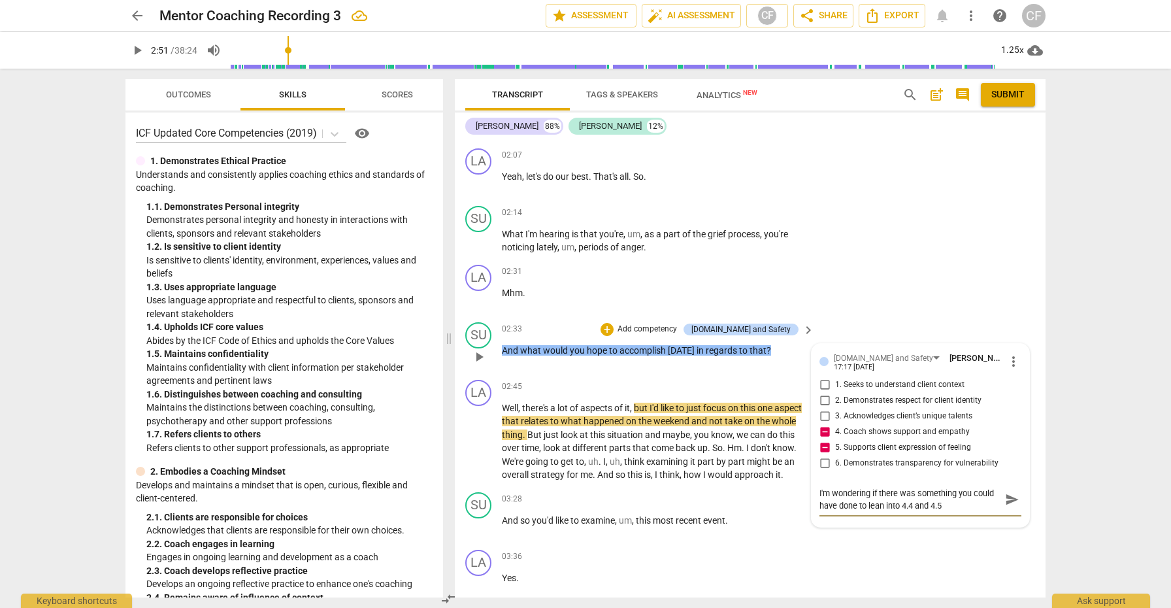
type textarea "I'm wondering if there was something you could have done to lean into 4.4 and 4…"
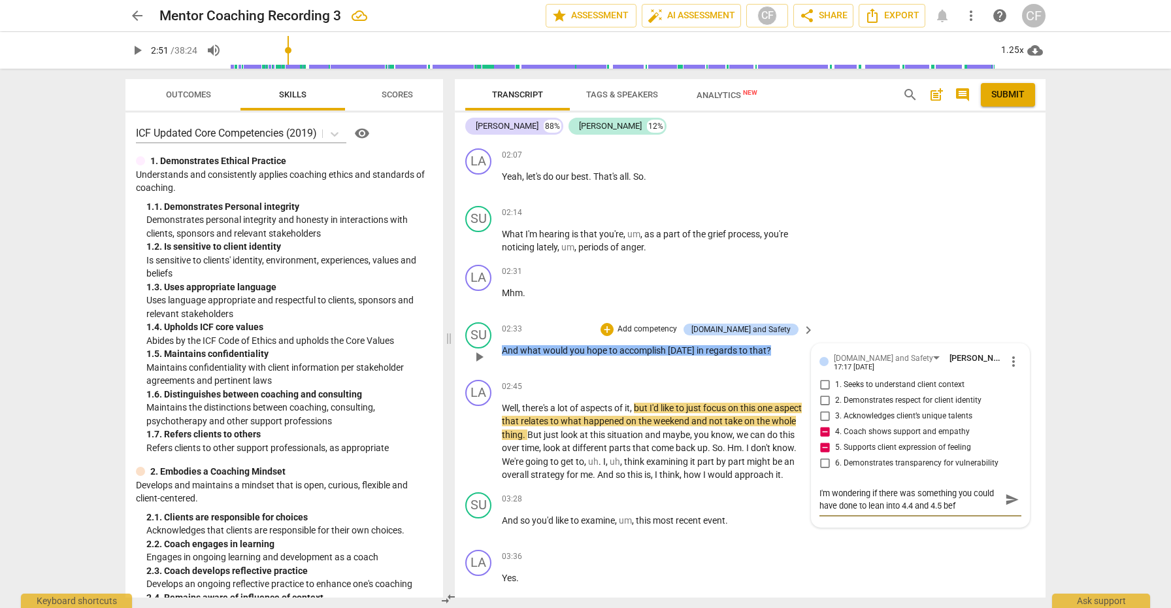
type textarea "I'm wondering if there was something you could have done to lean into 4.4 and 4…"
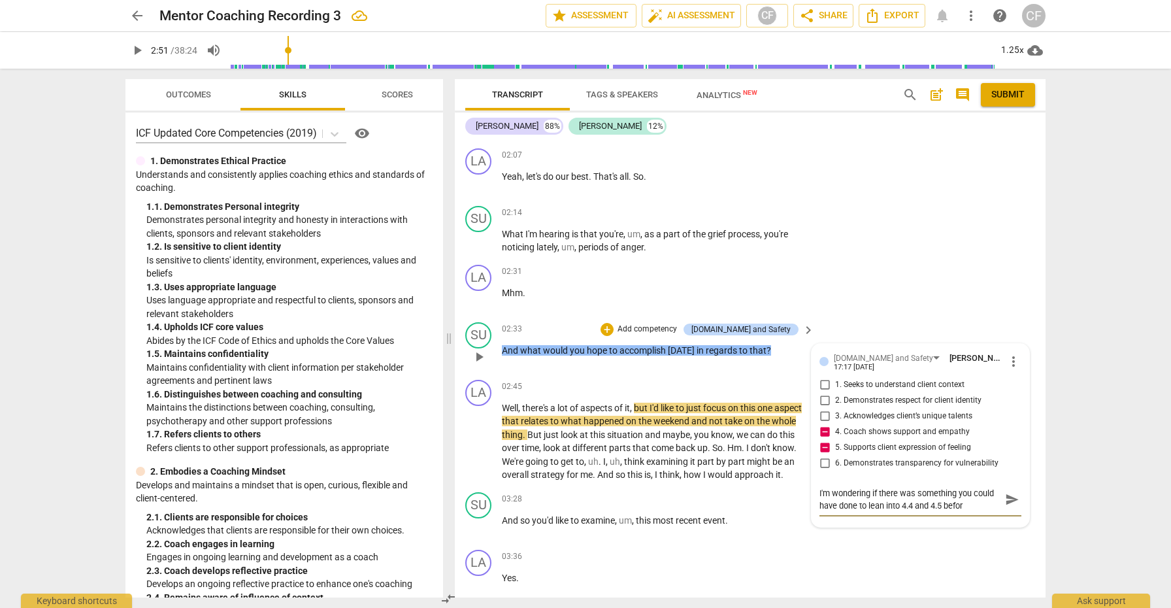
type textarea "I'm wondering if there was something you could have done to lean into 4.4 and 4…"
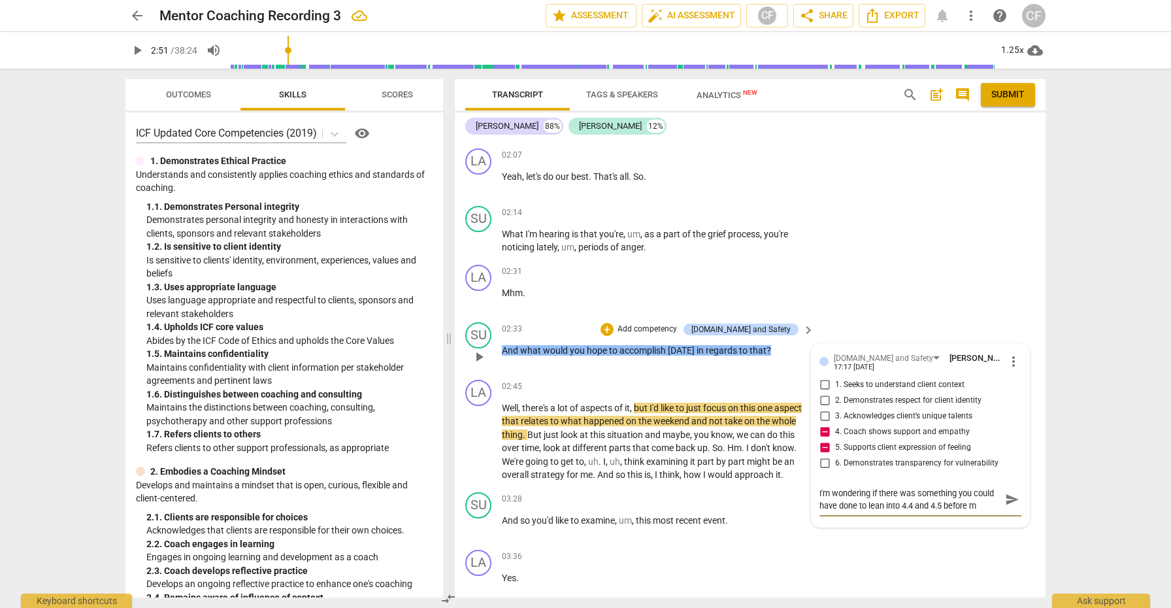
scroll to position [11, 0]
type textarea "I'm wondering if there was something you could have done to lean into 4.4 and 4…"
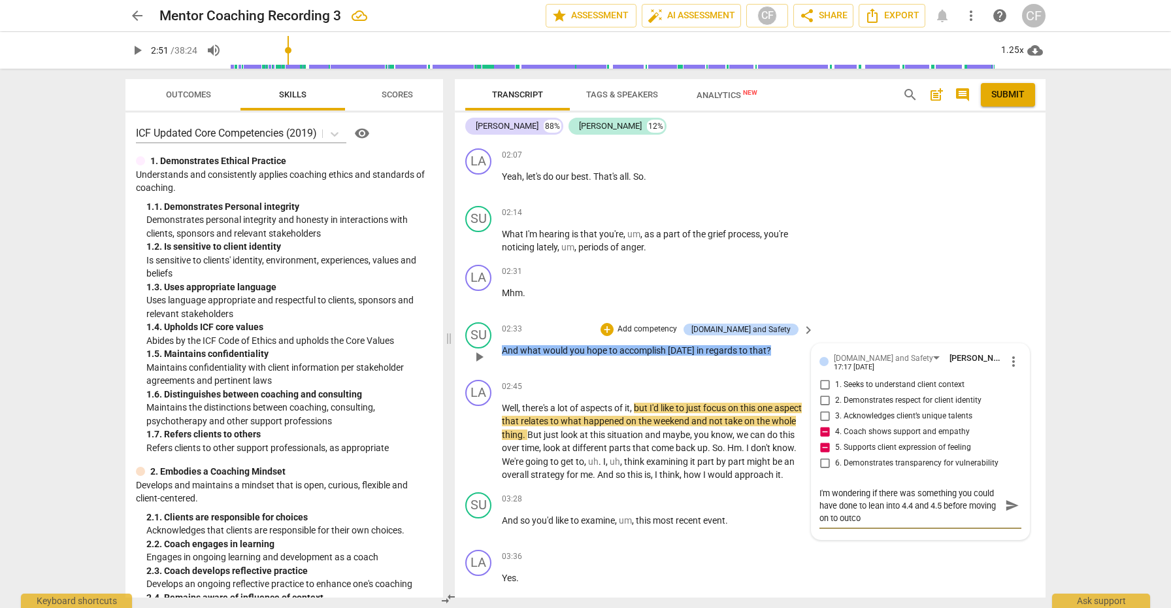
scroll to position [0, 0]
click at [819, 430] on input "4. Coach shows support and empathy" at bounding box center [824, 432] width 21 height 16
click at [823, 444] on input "5. Supports client expression of feeling" at bounding box center [824, 448] width 21 height 16
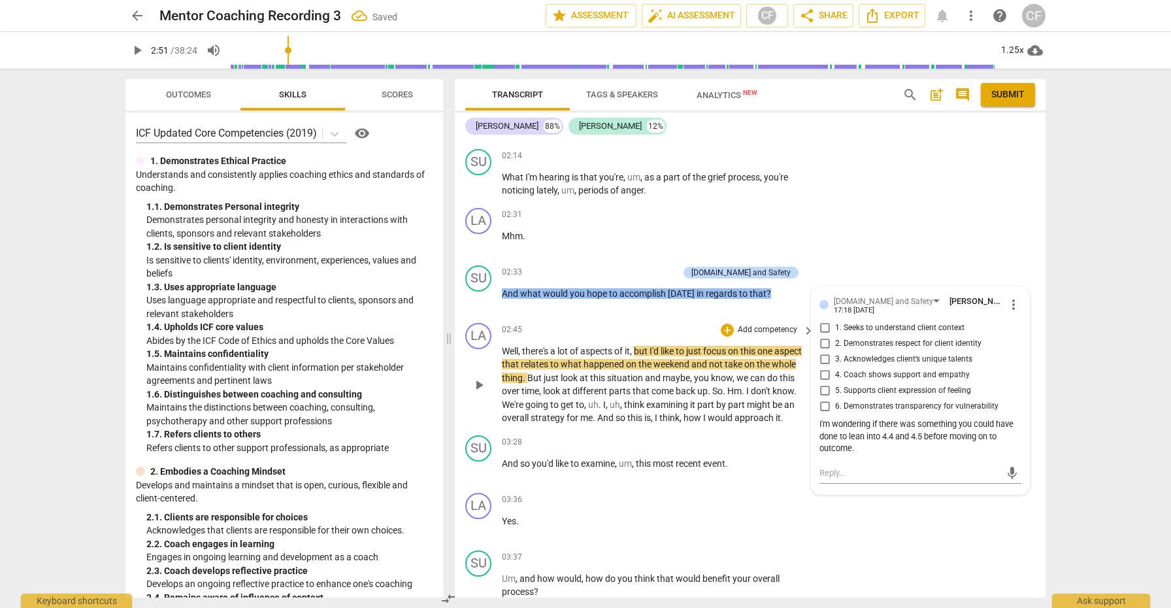
scroll to position [936, 0]
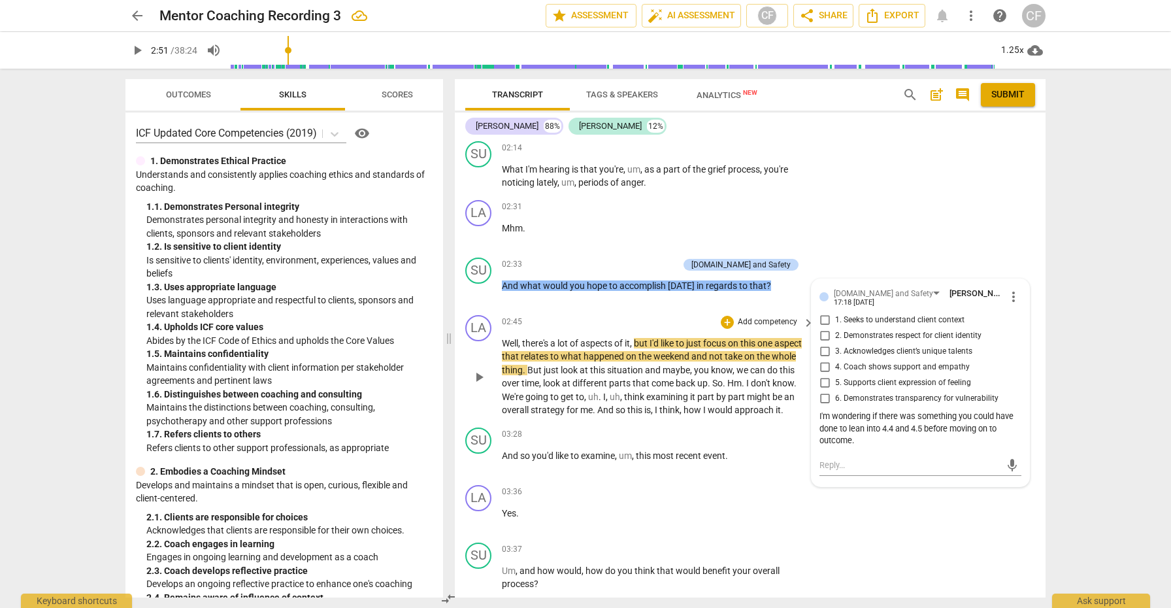
click at [483, 383] on span "play_arrow" at bounding box center [479, 377] width 16 height 16
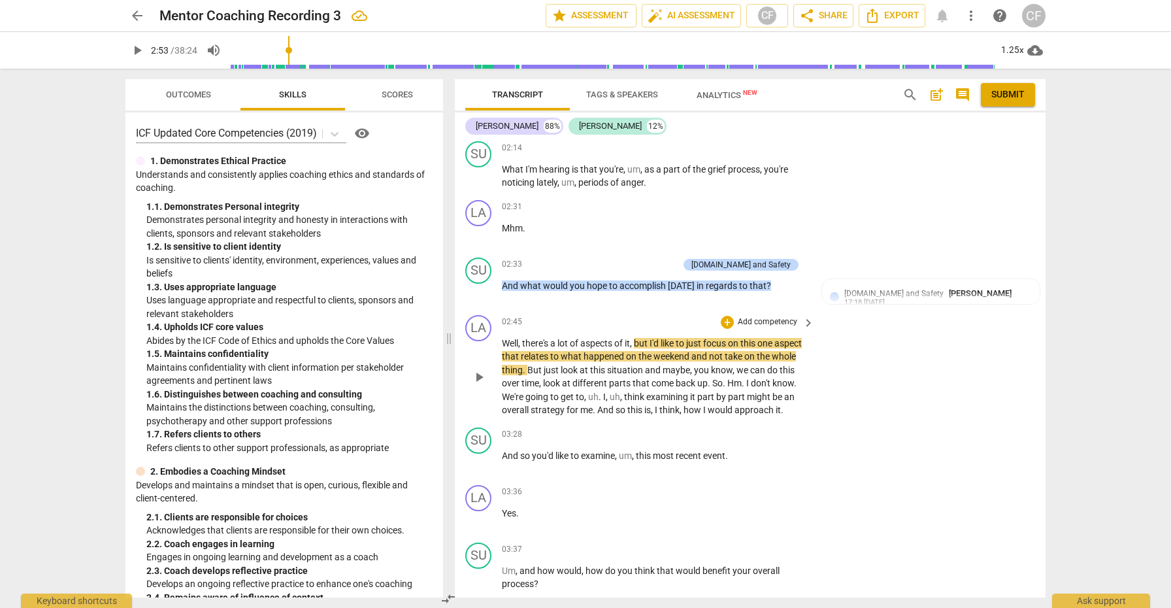
click at [477, 378] on span "play_arrow" at bounding box center [479, 377] width 16 height 16
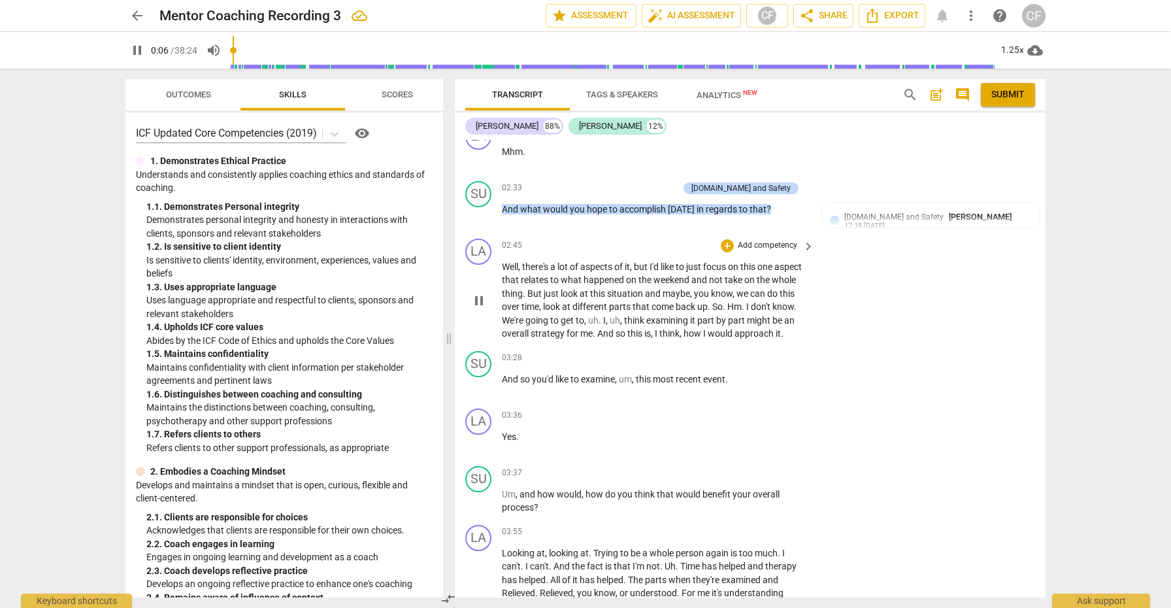
scroll to position [1015, 0]
click at [482, 305] on span "pause" at bounding box center [479, 299] width 16 height 16
click at [482, 304] on span "play_arrow" at bounding box center [479, 299] width 16 height 16
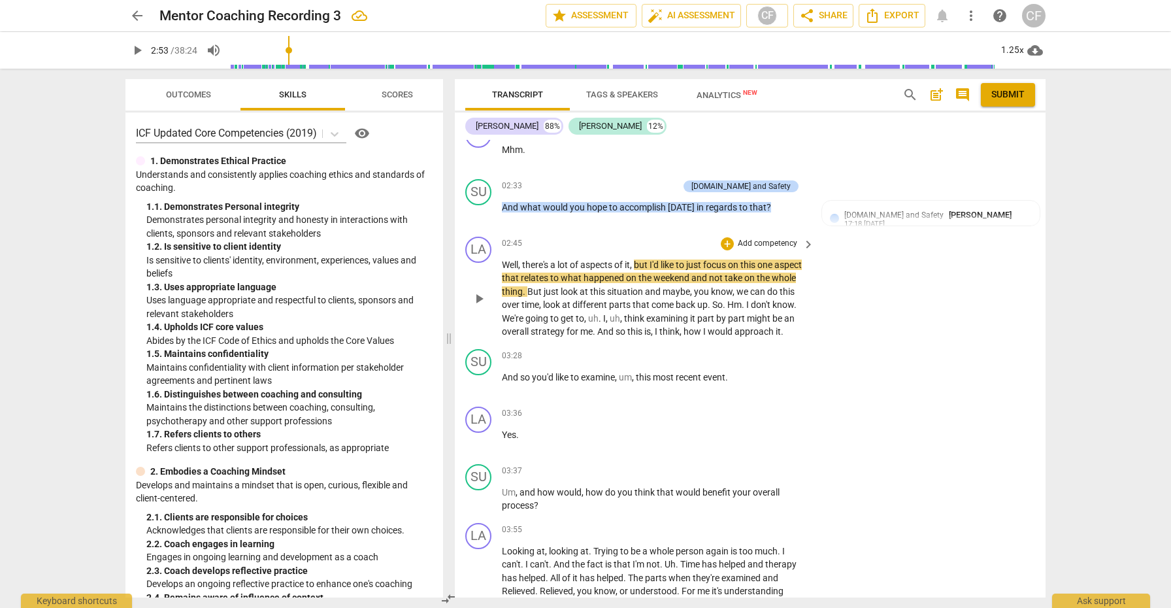
click at [475, 304] on span "play_arrow" at bounding box center [479, 299] width 16 height 16
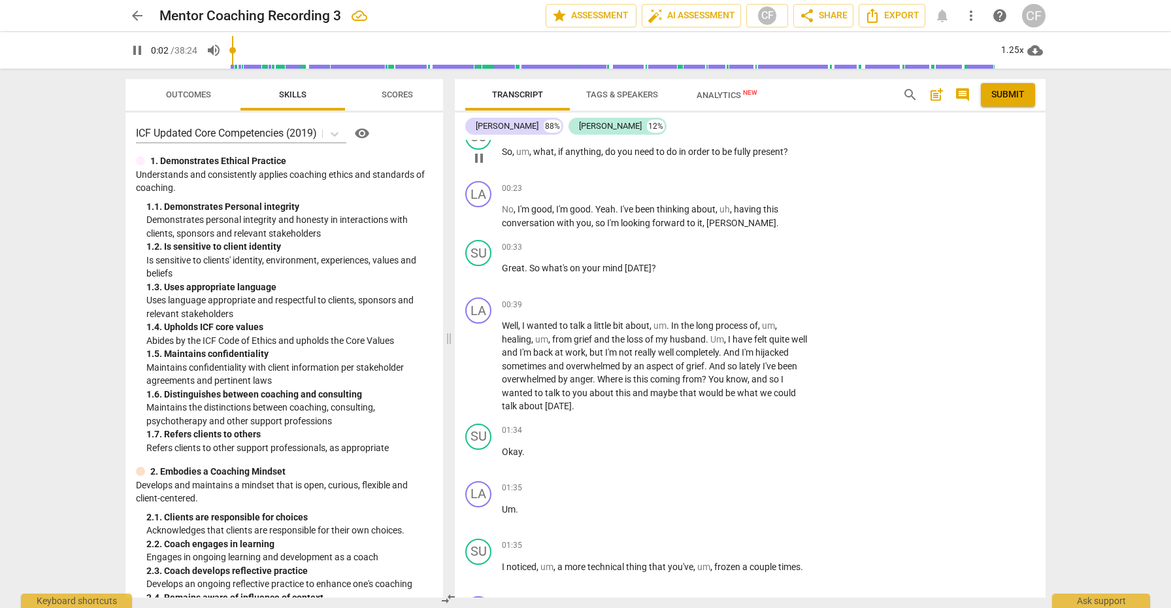
scroll to position [200, 0]
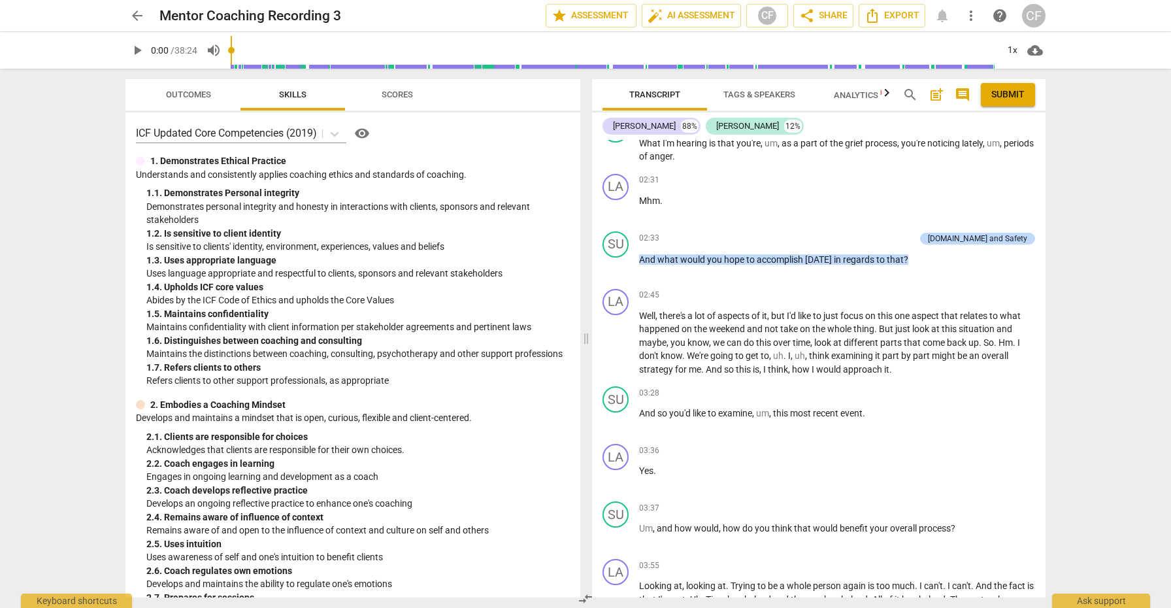
scroll to position [937, 0]
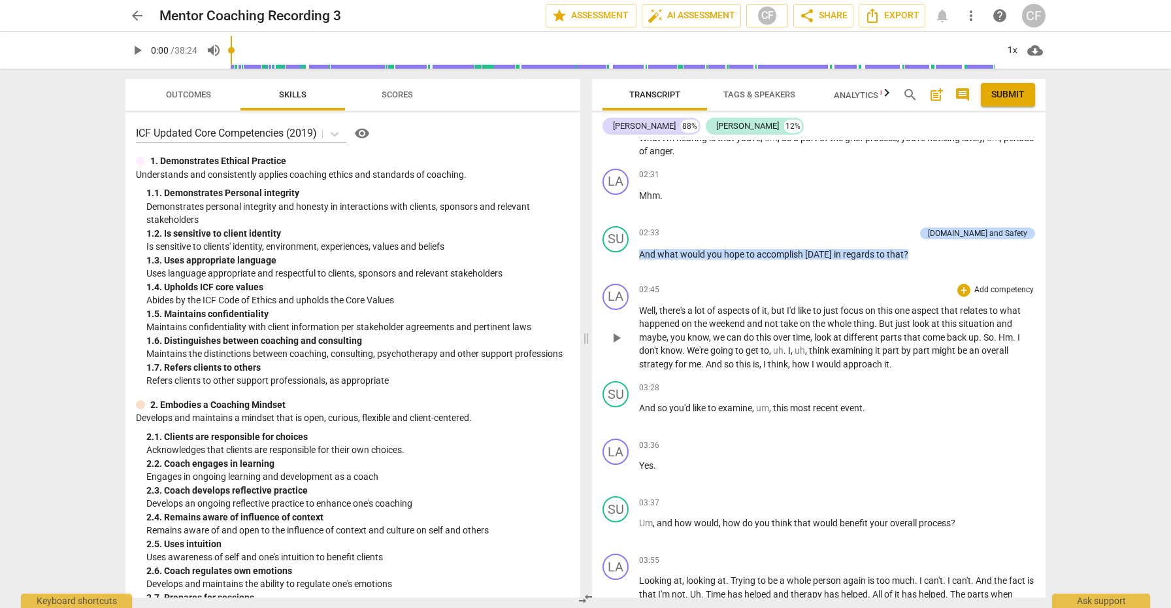
click at [617, 338] on span "play_arrow" at bounding box center [616, 338] width 16 height 16
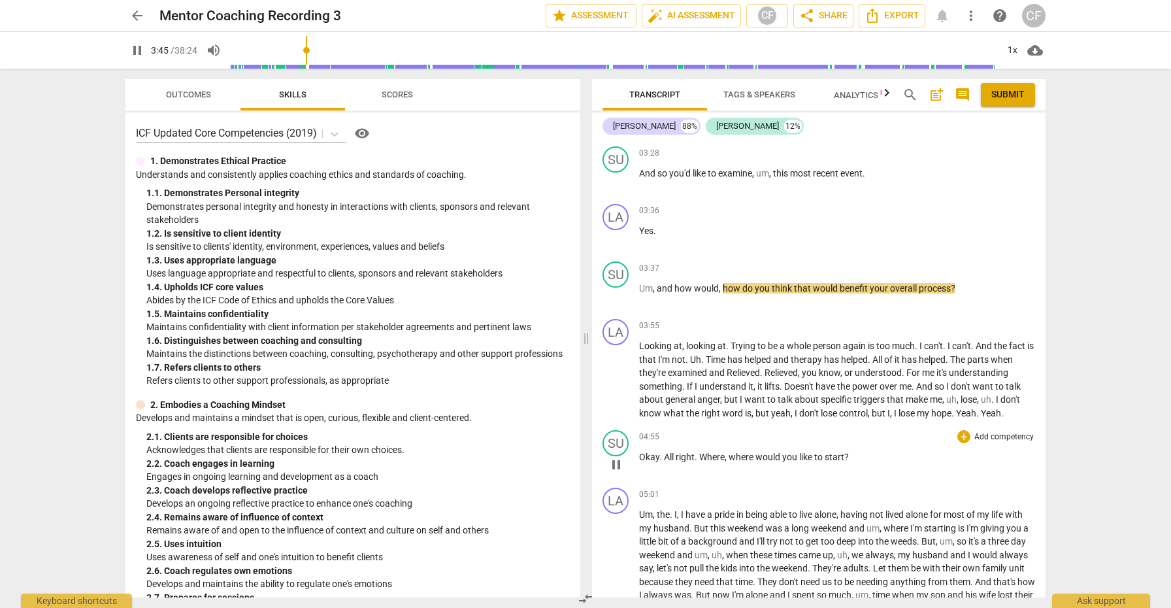
scroll to position [1173, 0]
click at [958, 265] on div "+" at bounding box center [963, 266] width 13 height 13
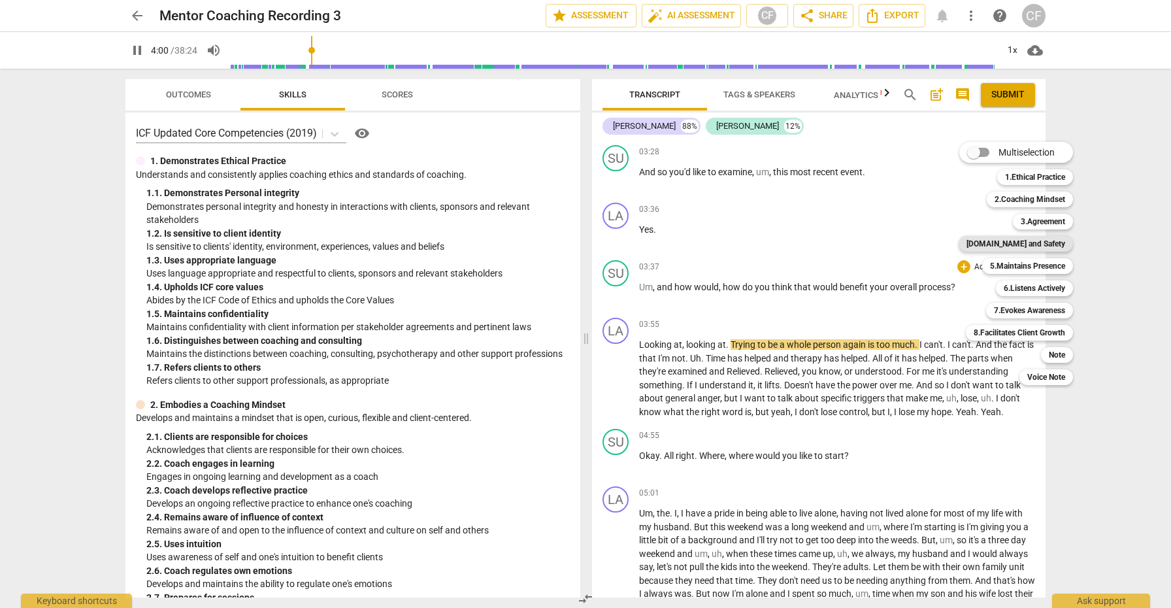
click at [1024, 246] on b "[DOMAIN_NAME] and Safety" at bounding box center [1015, 244] width 99 height 16
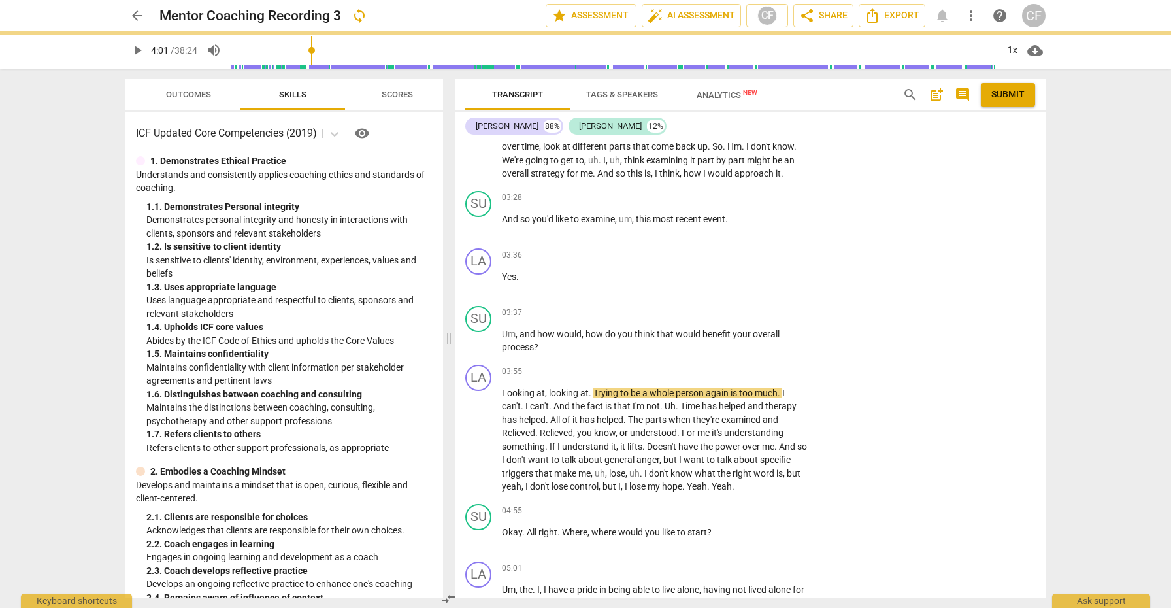
type input "241"
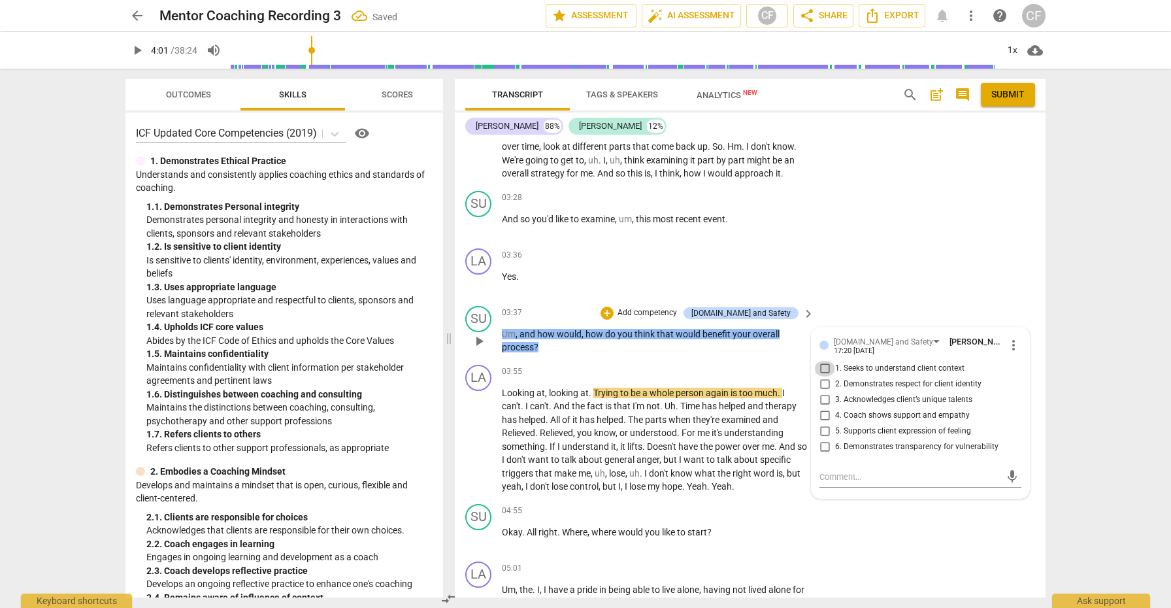
click at [821, 376] on input "1. Seeks to understand client context" at bounding box center [824, 369] width 21 height 16
checkbox input "true"
click at [824, 392] on input "2. Demonstrates respect for client identity" at bounding box center [824, 384] width 21 height 16
checkbox input "true"
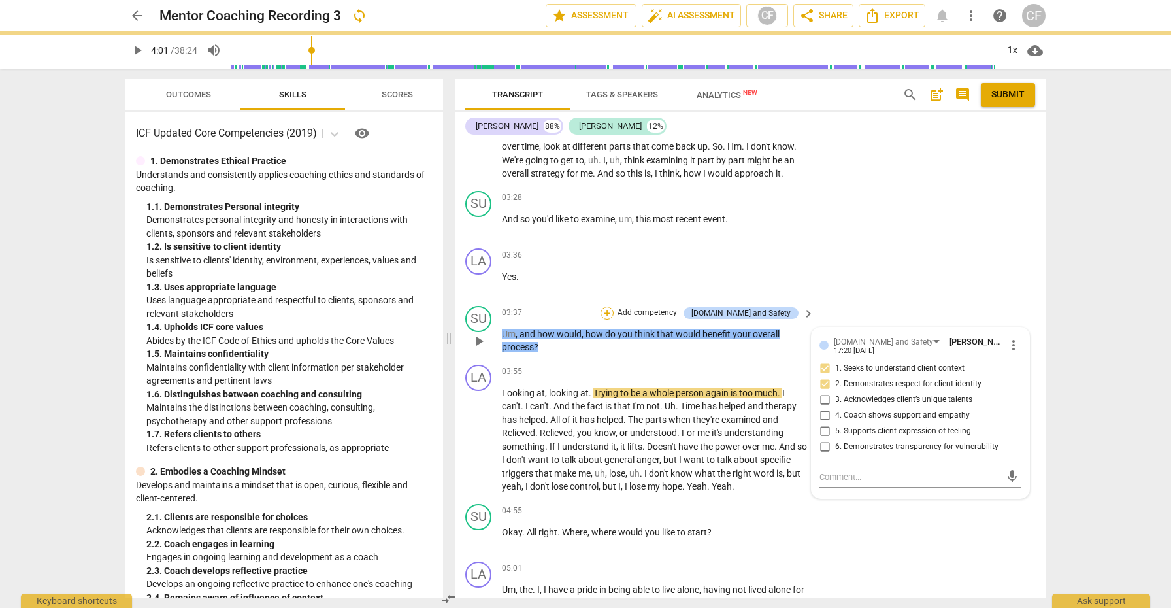
click at [613, 319] on div "+" at bounding box center [606, 312] width 13 height 13
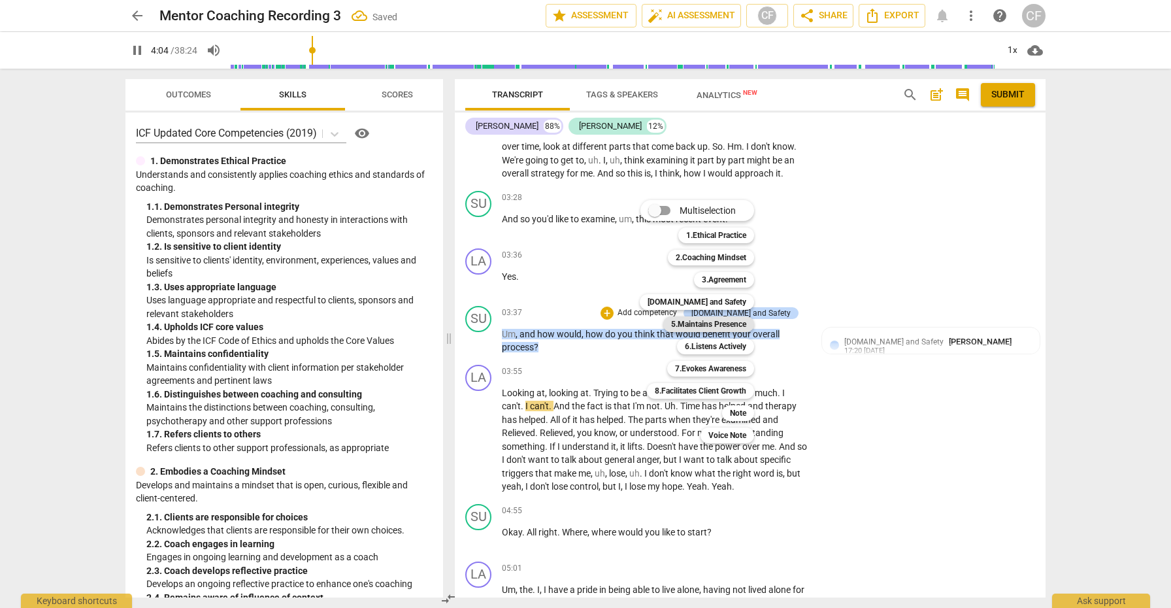
click at [694, 323] on b "5.Maintains Presence" at bounding box center [708, 324] width 75 height 16
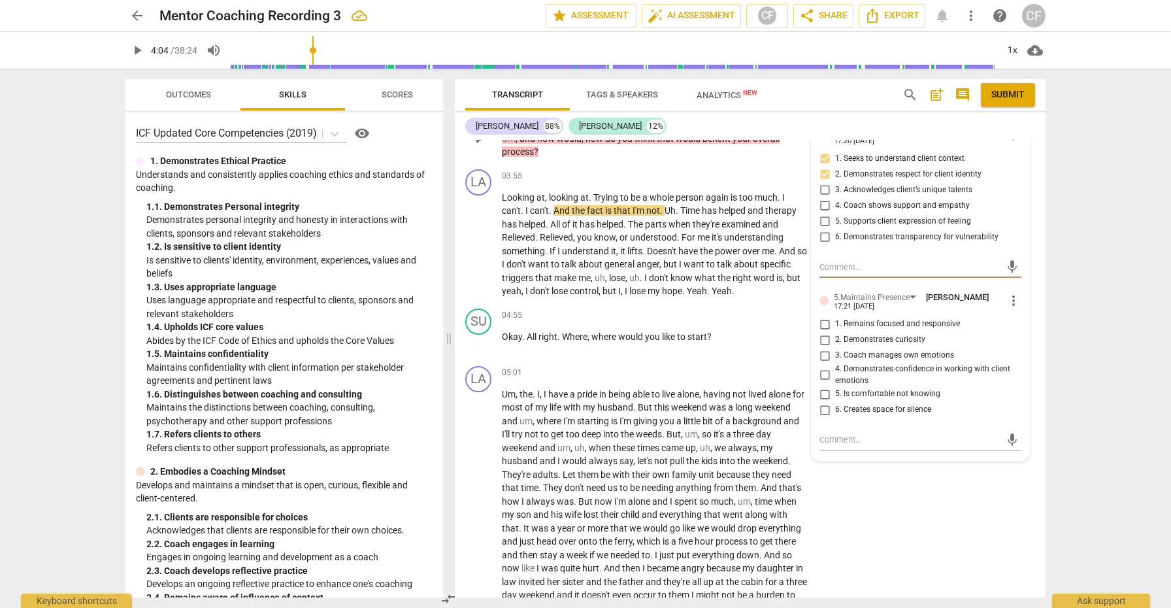
scroll to position [1383, 0]
click at [1011, 302] on span "more_vert" at bounding box center [1013, 300] width 16 height 16
click at [1017, 335] on li "Delete" at bounding box center [1023, 332] width 45 height 25
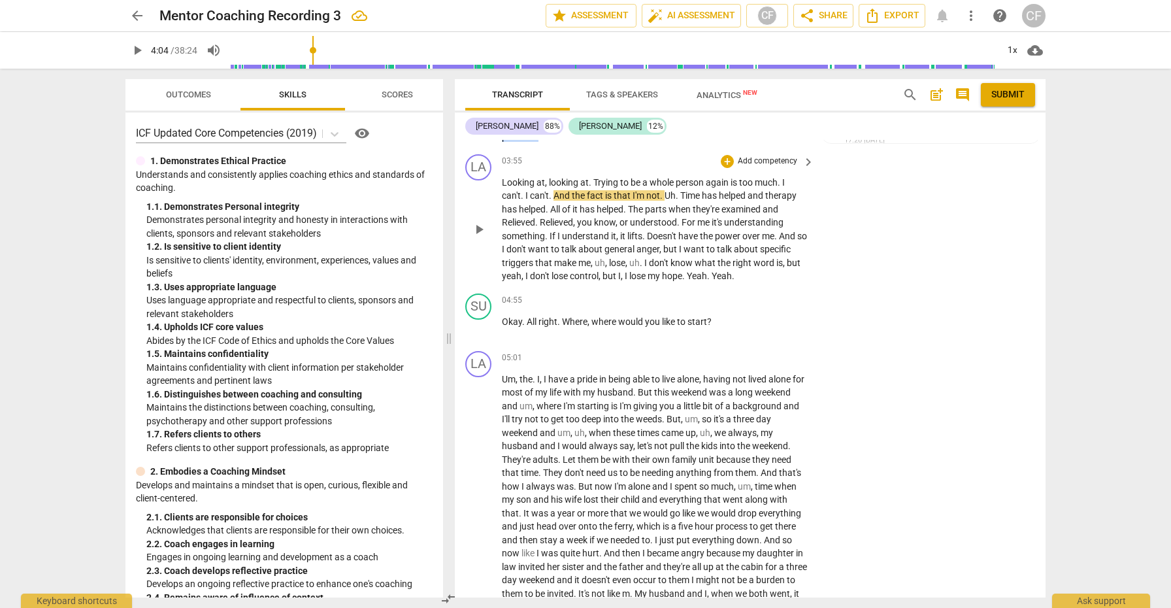
click at [480, 237] on span "play_arrow" at bounding box center [479, 229] width 16 height 16
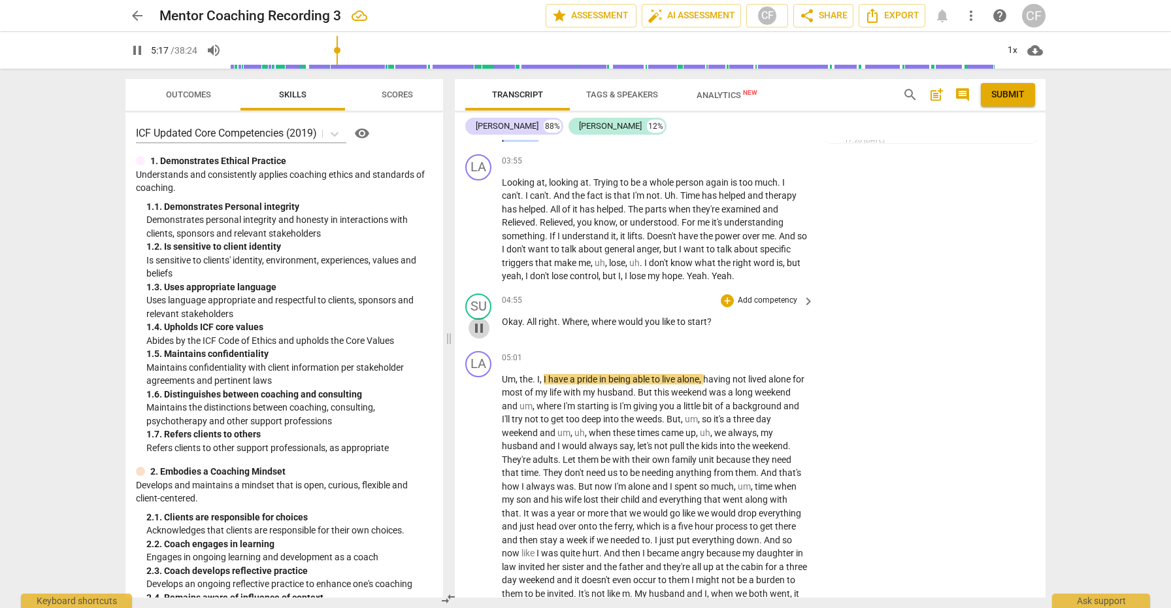
click at [477, 332] on span "pause" at bounding box center [479, 328] width 16 height 16
type input "318"
